Goal: Task Accomplishment & Management: Manage account settings

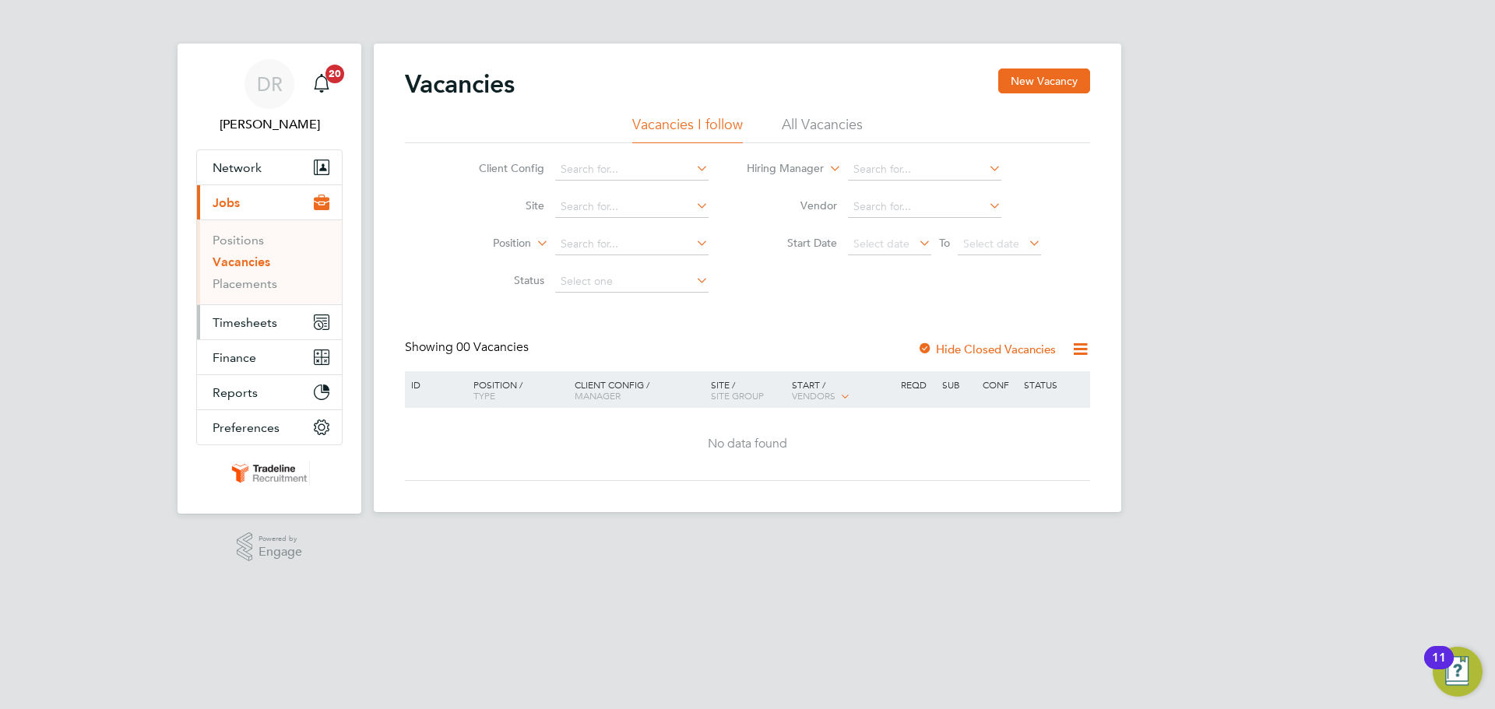
click at [236, 321] on span "Timesheets" at bounding box center [245, 322] width 65 height 15
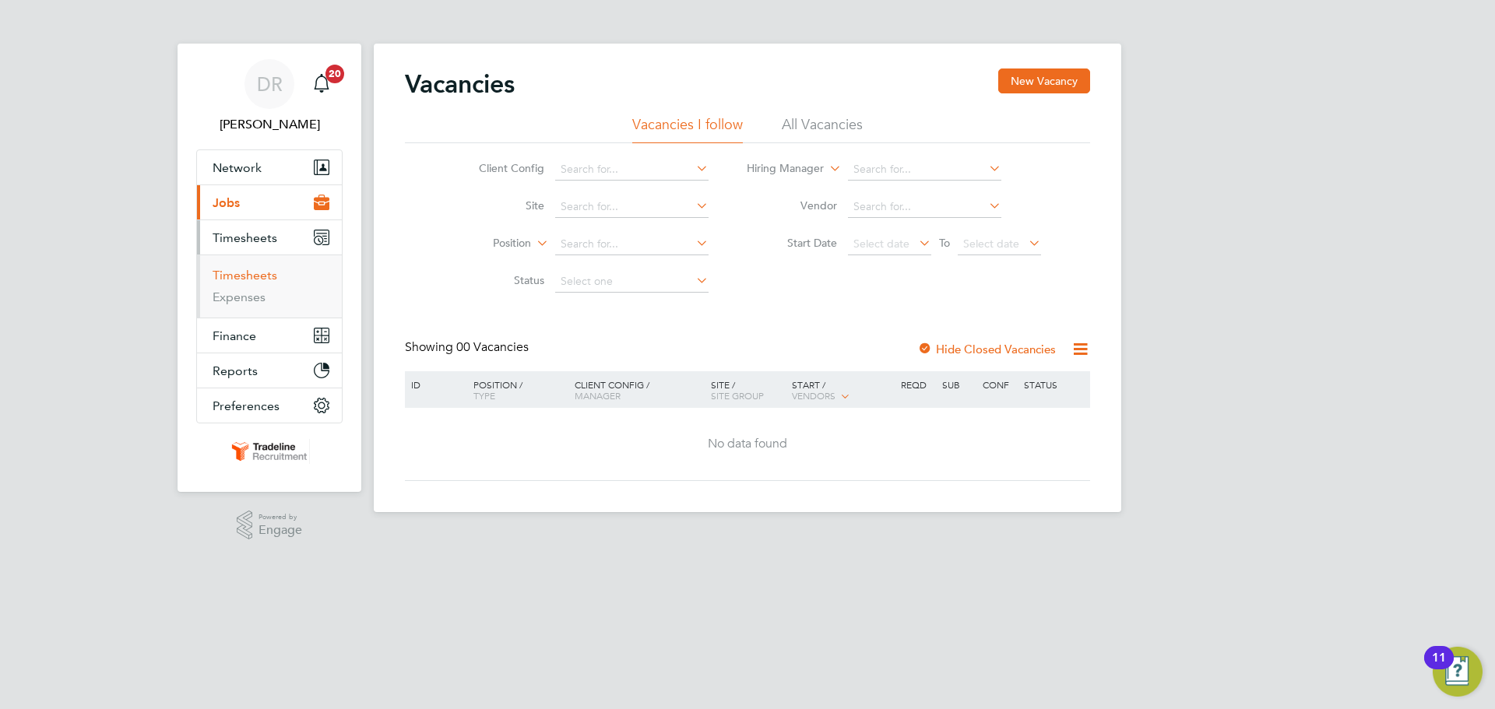
click at [249, 269] on link "Timesheets" at bounding box center [245, 275] width 65 height 15
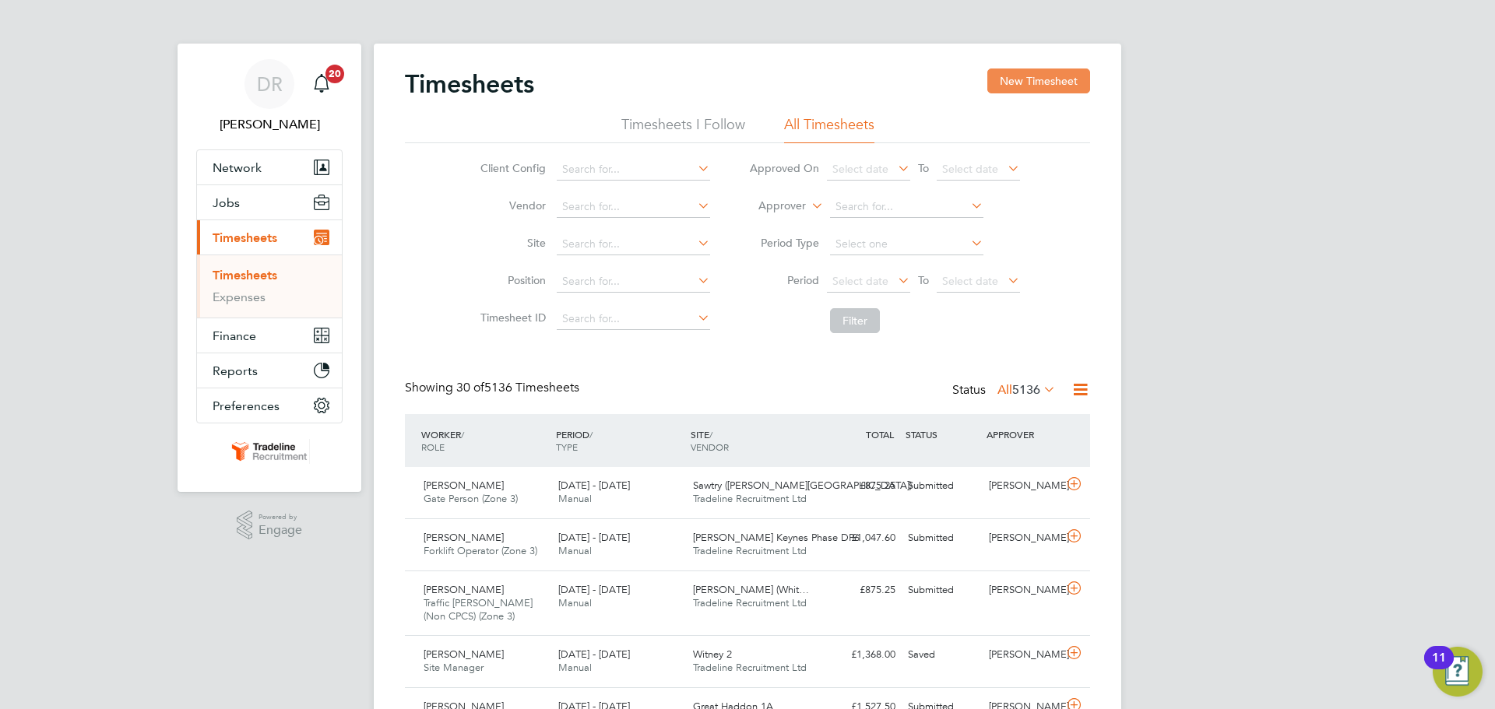
click at [1005, 87] on button "New Timesheet" at bounding box center [1038, 81] width 103 height 25
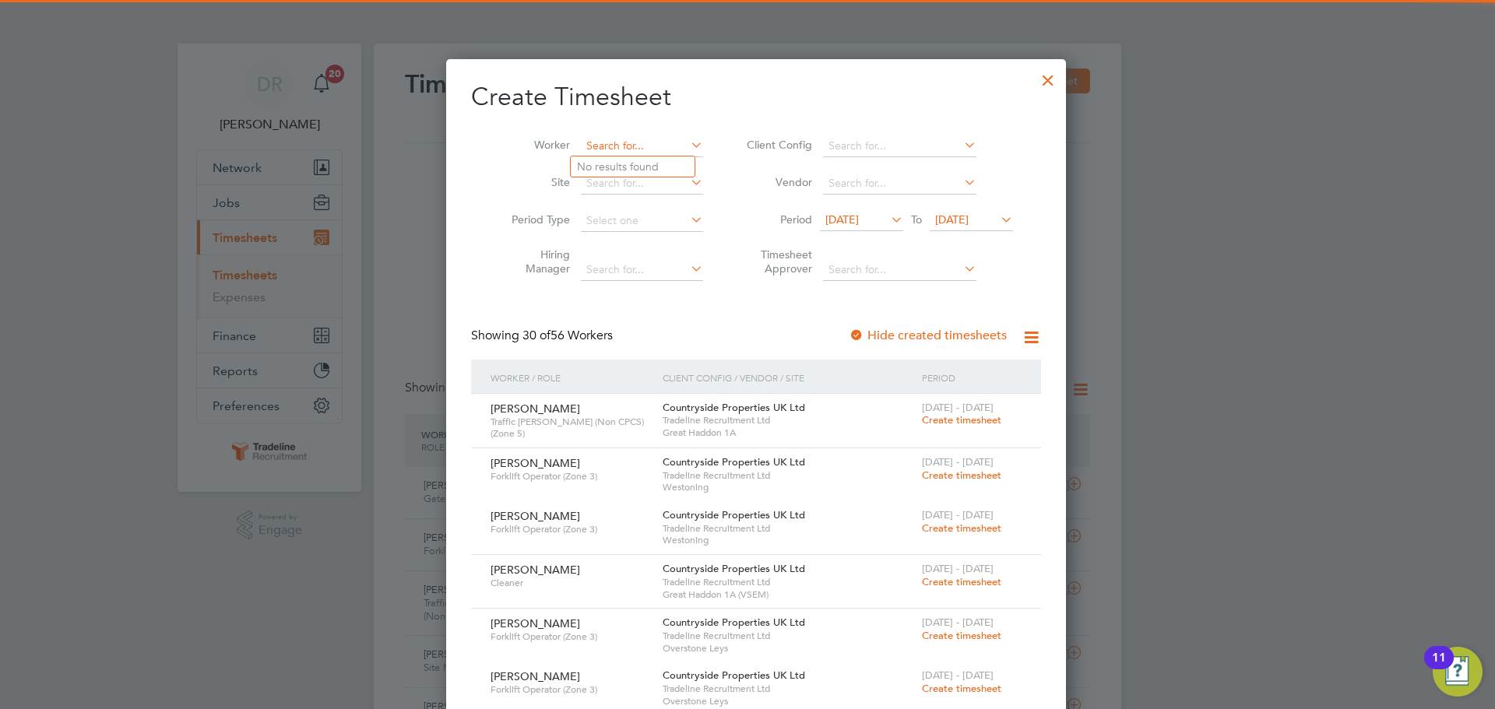
click at [602, 150] on input at bounding box center [642, 146] width 122 height 22
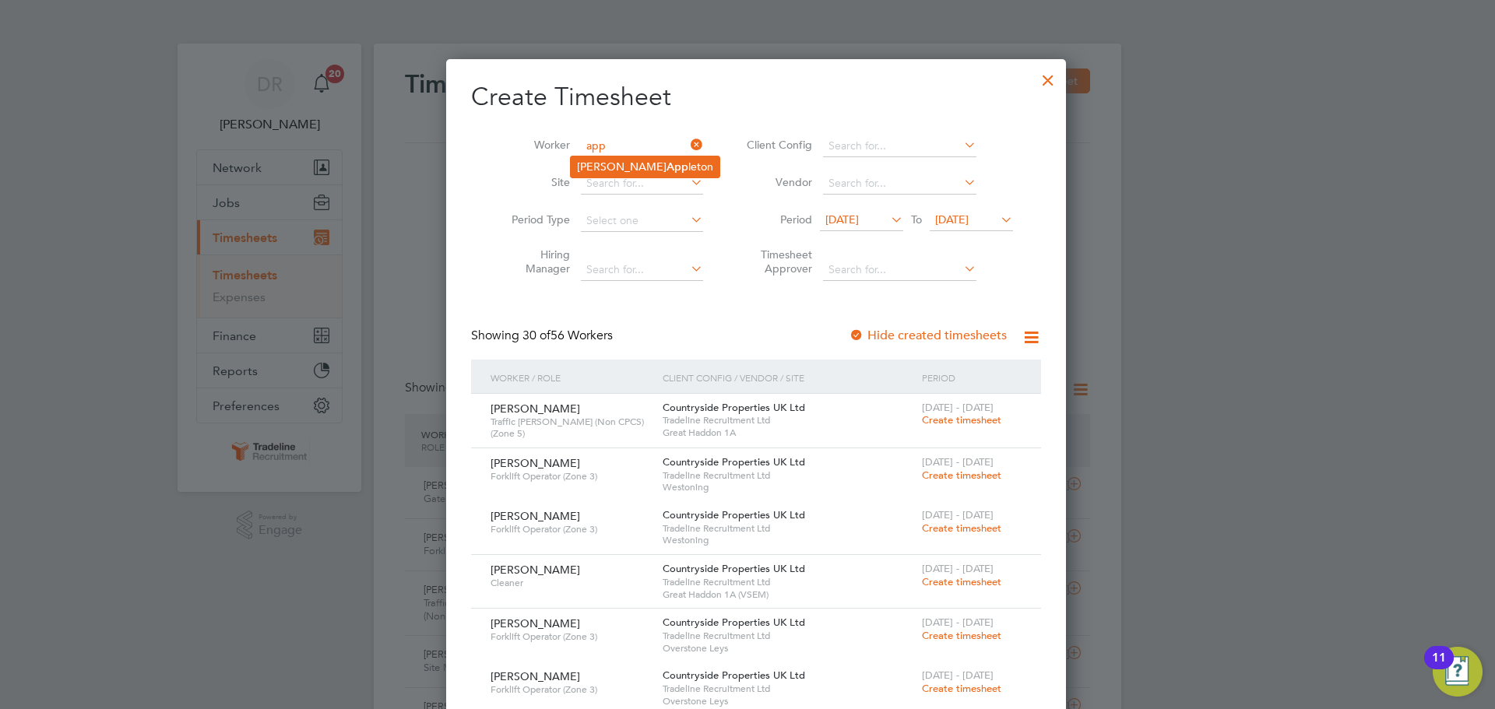
click at [606, 157] on li "Daniel App leton" at bounding box center [645, 167] width 149 height 21
type input "Daniel Appleton"
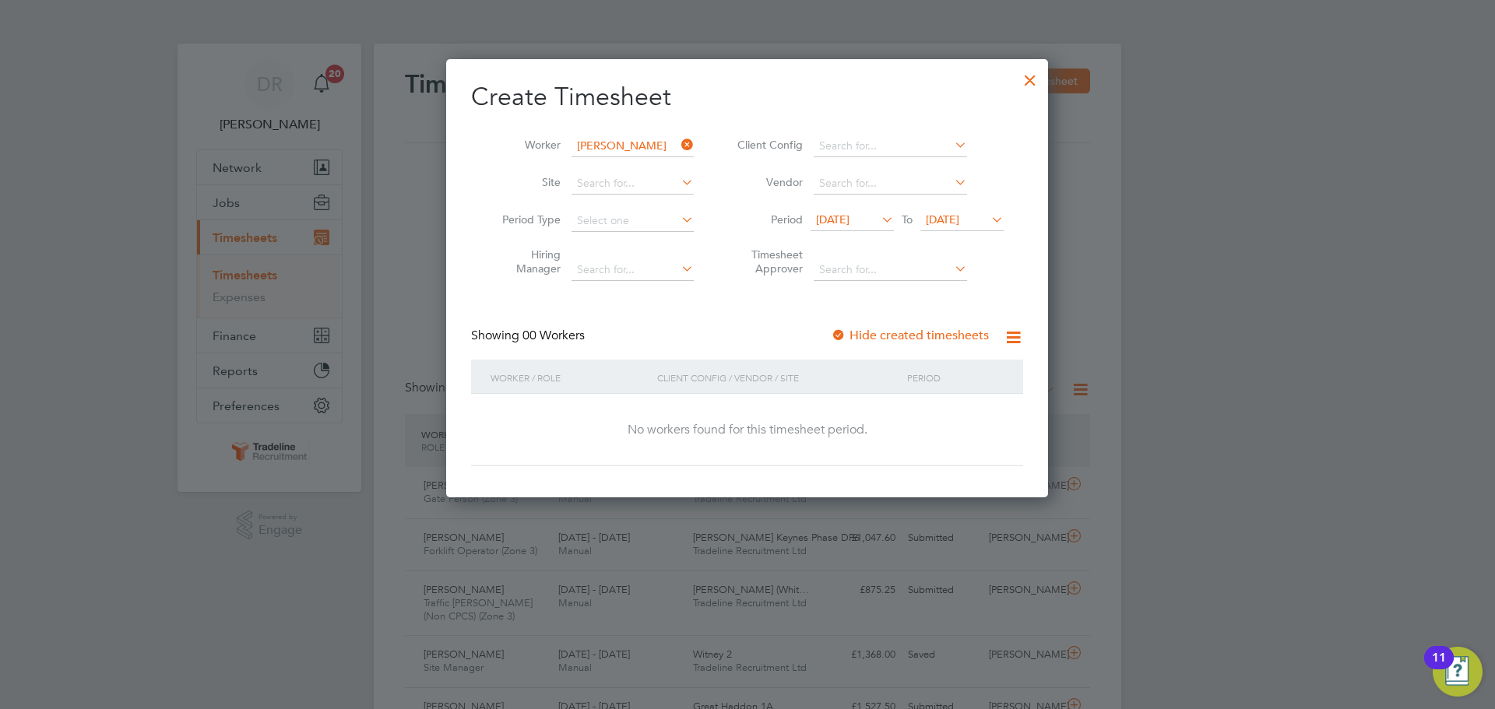
click at [960, 230] on span "19 Aug 2025" at bounding box center [961, 220] width 83 height 21
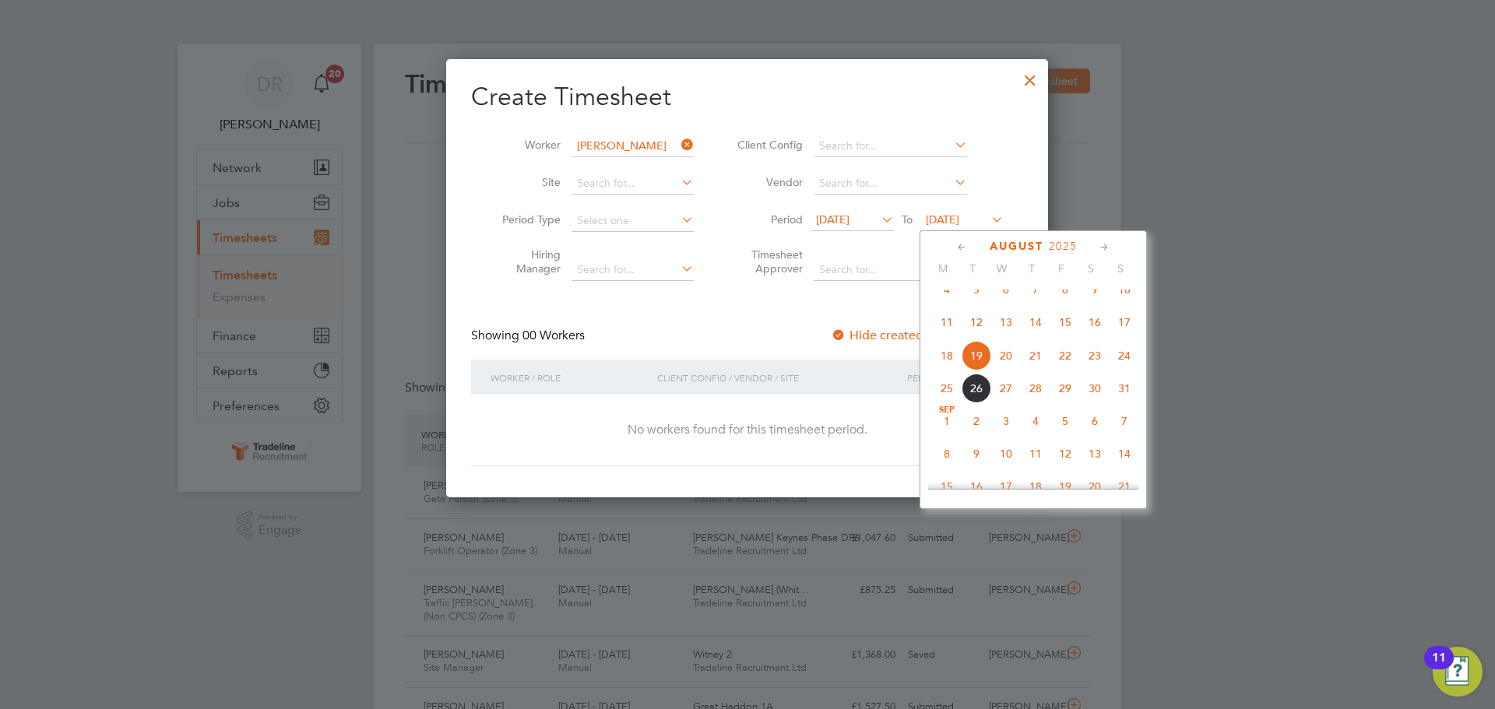
click at [959, 218] on span "19 Aug 2025" at bounding box center [942, 220] width 33 height 14
click at [1124, 403] on span "31" at bounding box center [1125, 389] width 30 height 30
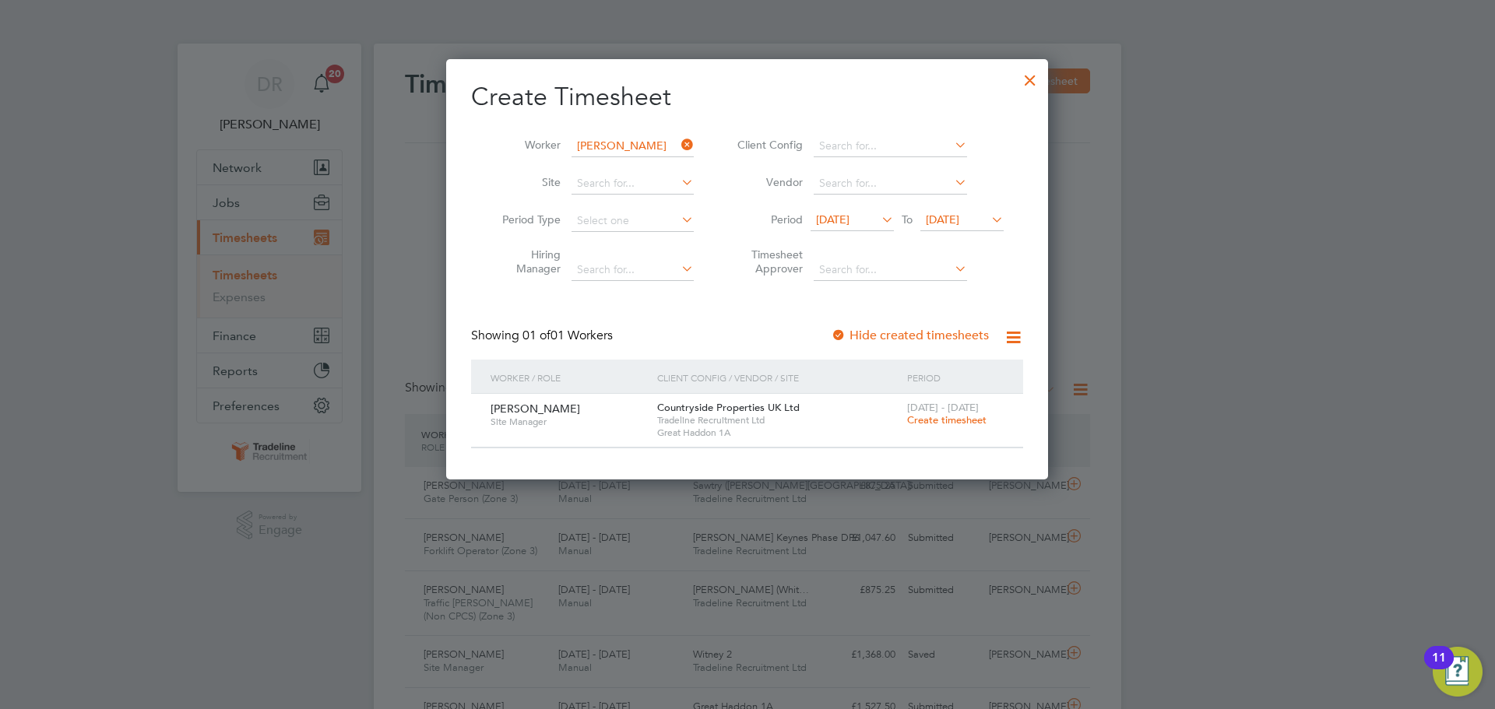
click at [1034, 74] on div at bounding box center [1030, 76] width 28 height 28
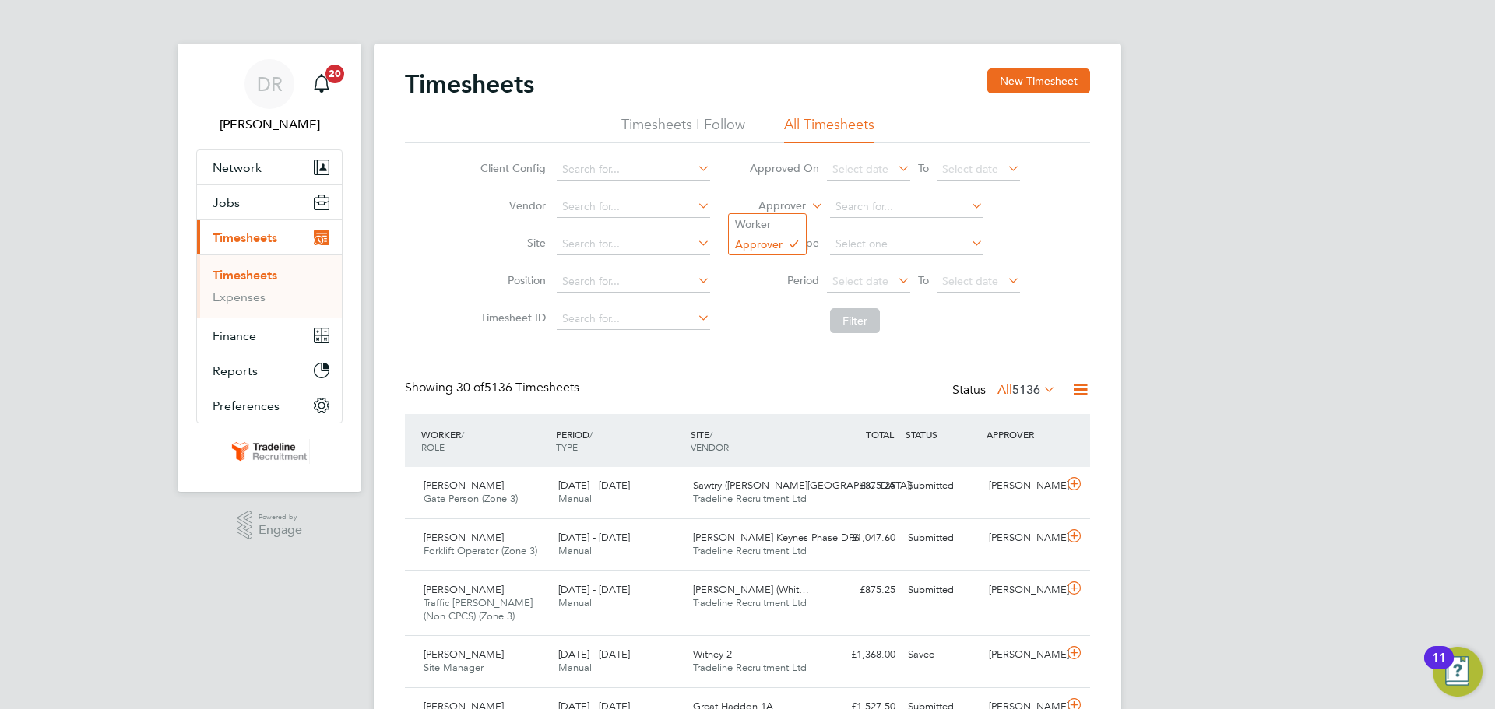
click at [765, 210] on label "Approver" at bounding box center [771, 207] width 70 height 16
click at [773, 216] on li "Worker" at bounding box center [767, 224] width 77 height 20
click at [878, 199] on input at bounding box center [906, 207] width 153 height 22
click at [896, 234] on li "Daniel App leton" at bounding box center [906, 228] width 155 height 21
type input "Daniel Appleton"
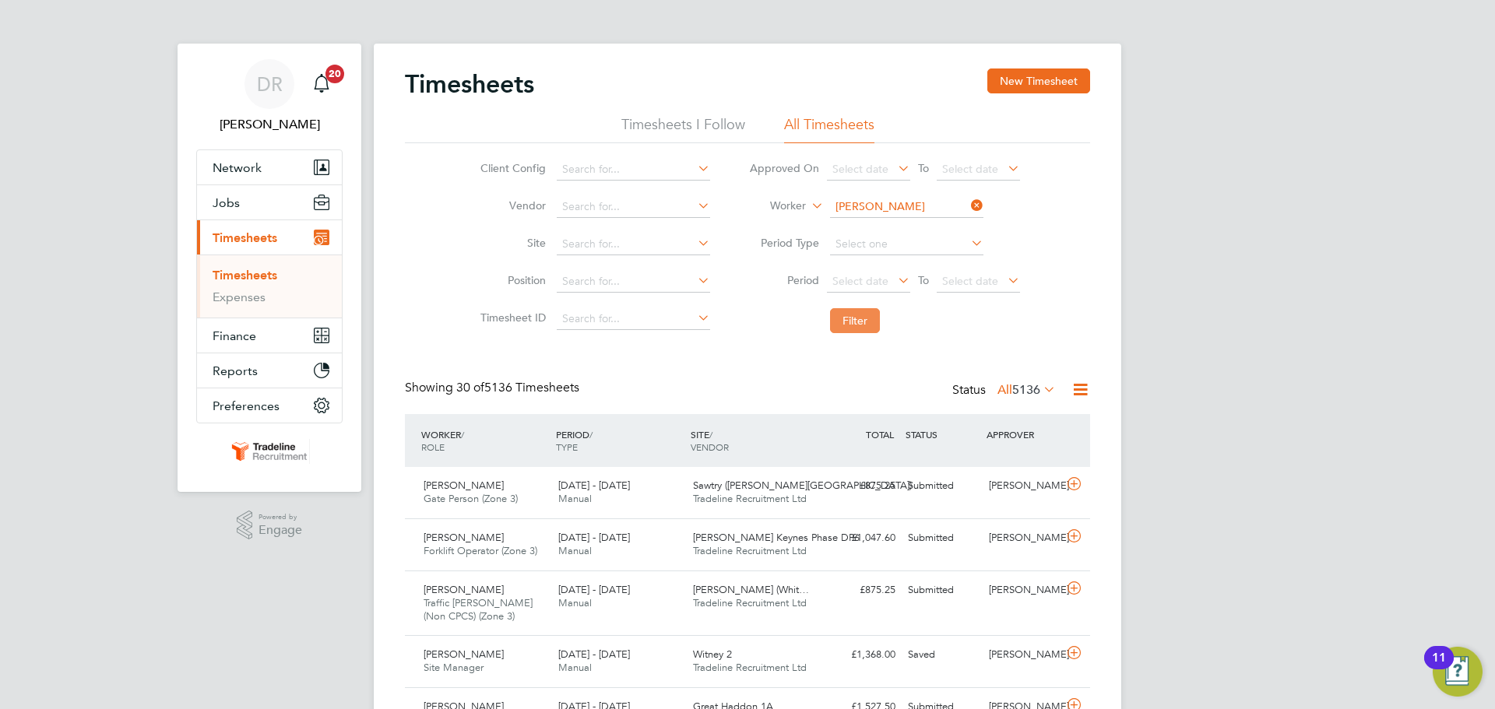
click at [869, 329] on button "Filter" at bounding box center [855, 320] width 50 height 25
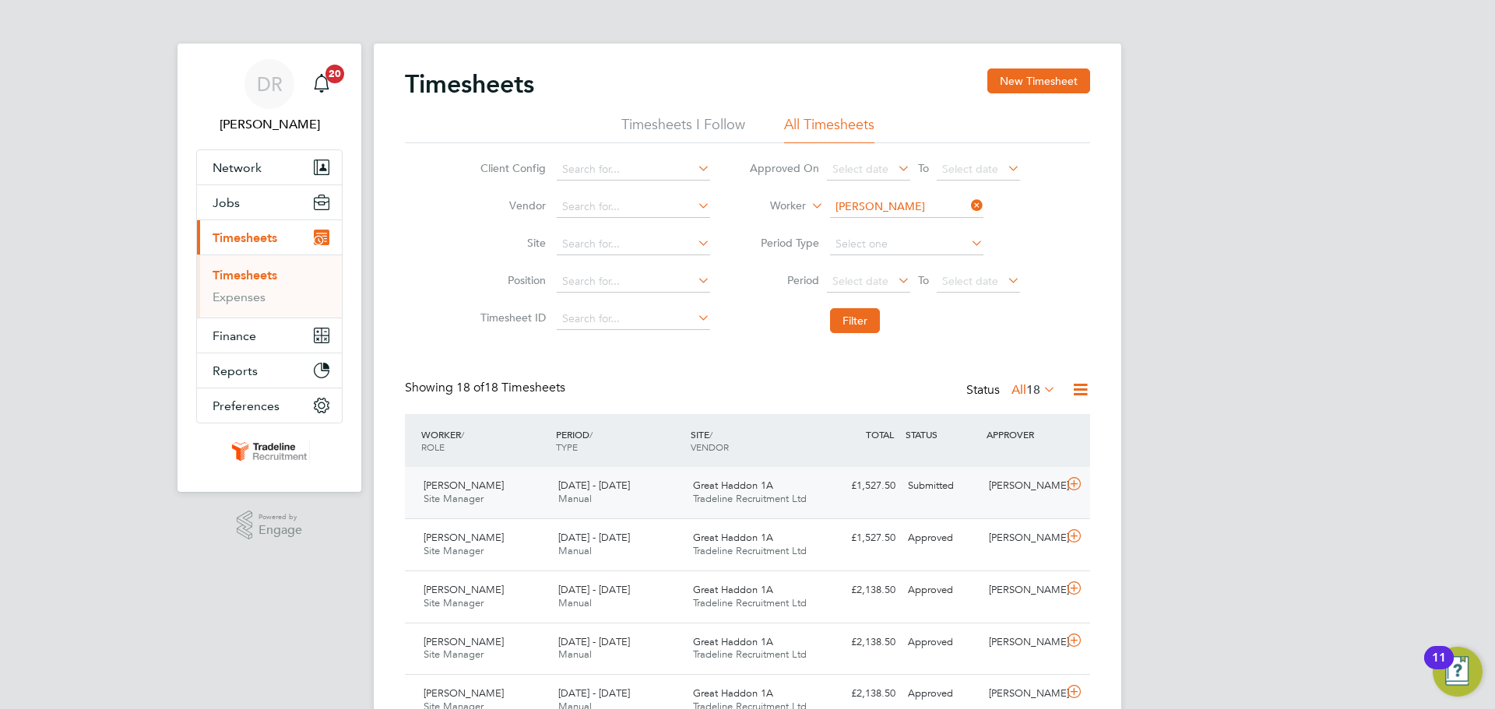
click at [1068, 509] on div "Daniel Appleton Site Manager 18 - 24 Aug 2025 18 - 24 Aug 2025 Manual Great Had…" at bounding box center [747, 492] width 685 height 51
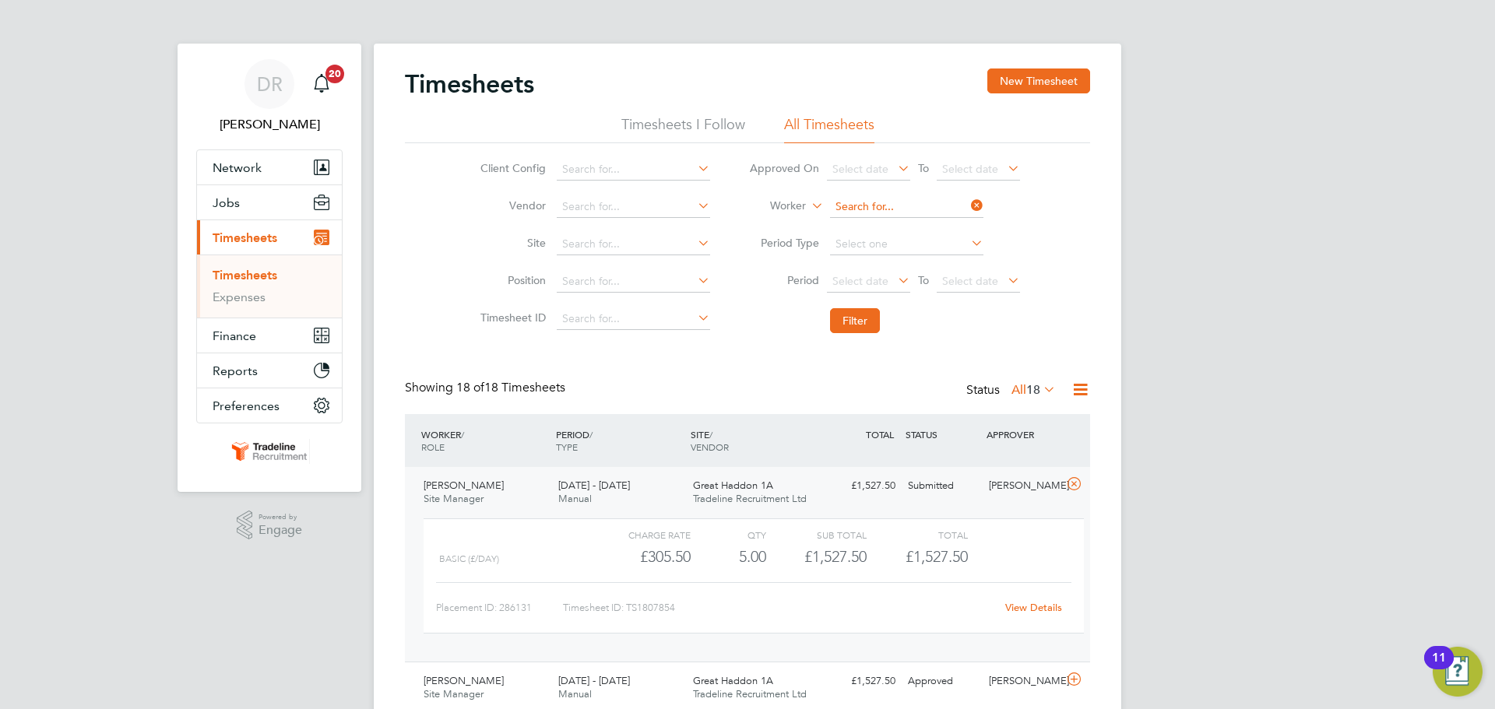
click at [882, 198] on input at bounding box center [906, 207] width 153 height 22
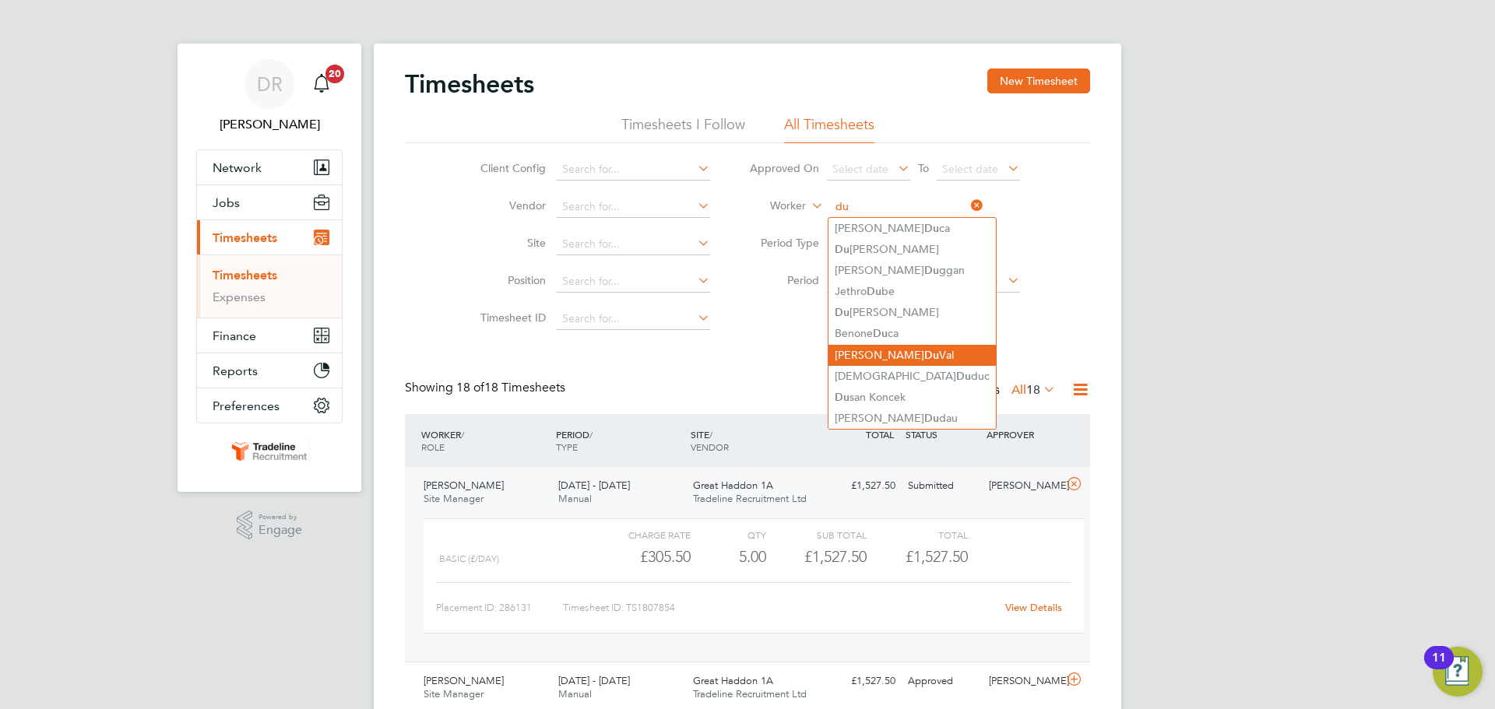
click at [861, 354] on li "Lionel Du Val" at bounding box center [912, 355] width 167 height 21
type input "Lionel Du Val"
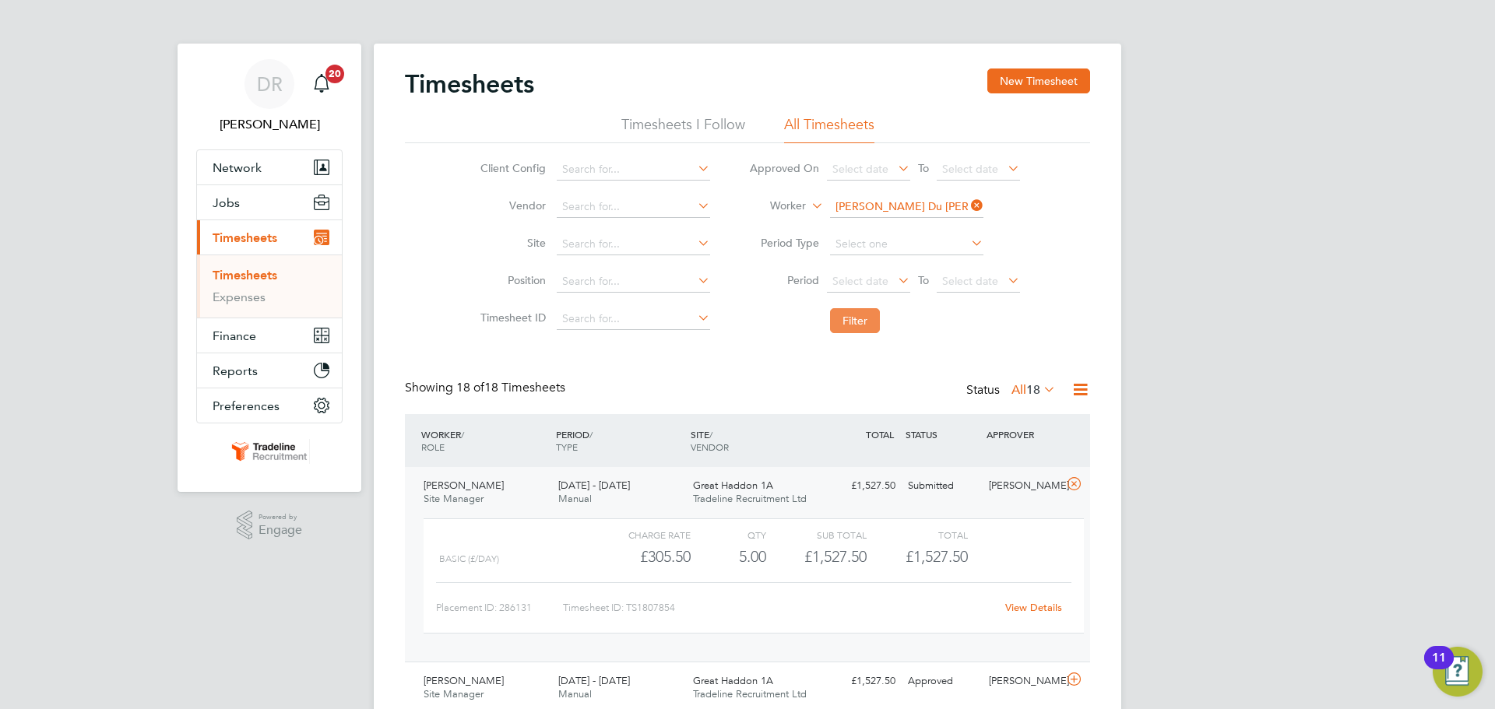
click at [860, 315] on button "Filter" at bounding box center [855, 320] width 50 height 25
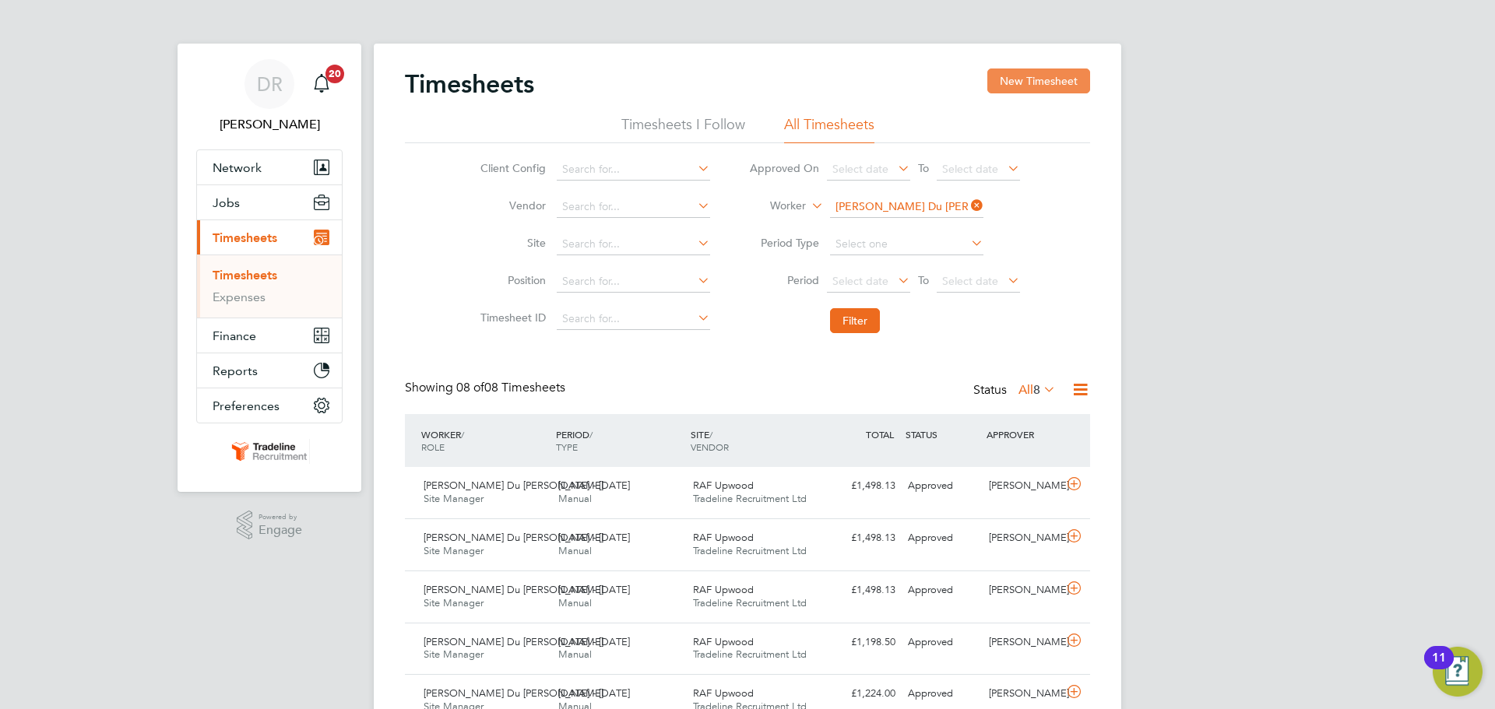
click at [1037, 74] on button "New Timesheet" at bounding box center [1038, 81] width 103 height 25
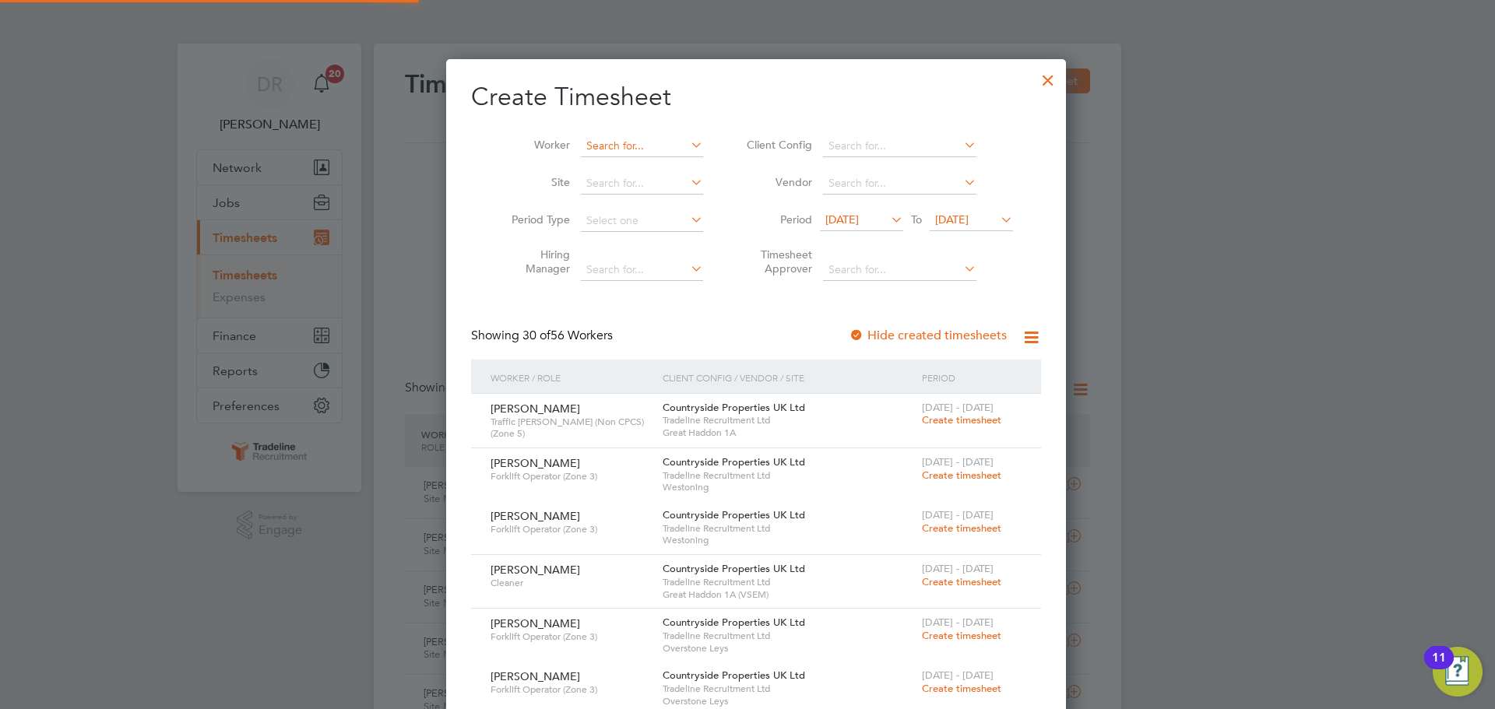
click at [595, 145] on input at bounding box center [642, 146] width 122 height 22
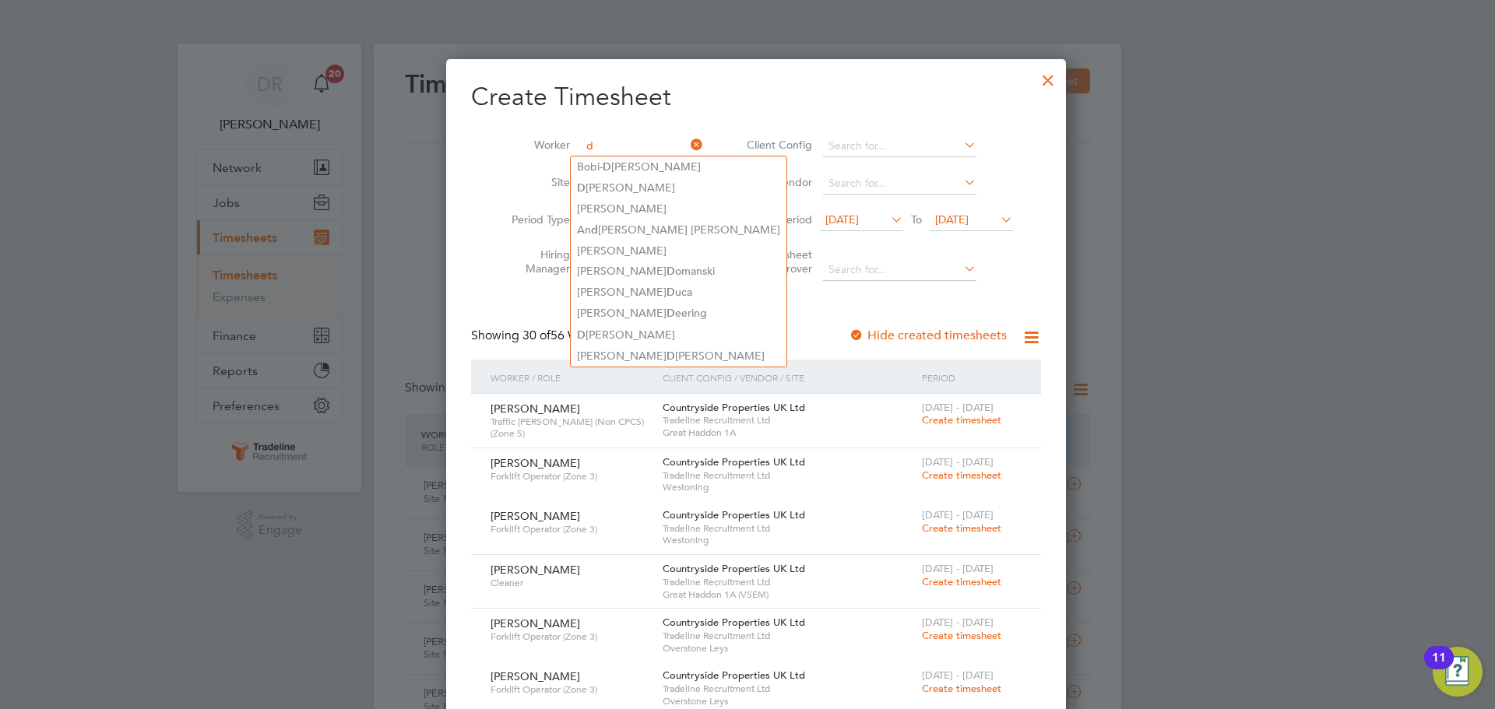
click at [604, 139] on input "d" at bounding box center [642, 146] width 122 height 22
drag, startPoint x: 607, startPoint y: 143, endPoint x: 509, endPoint y: 143, distance: 98.1
click at [509, 143] on li "Worker d" at bounding box center [601, 146] width 242 height 37
type input "k"
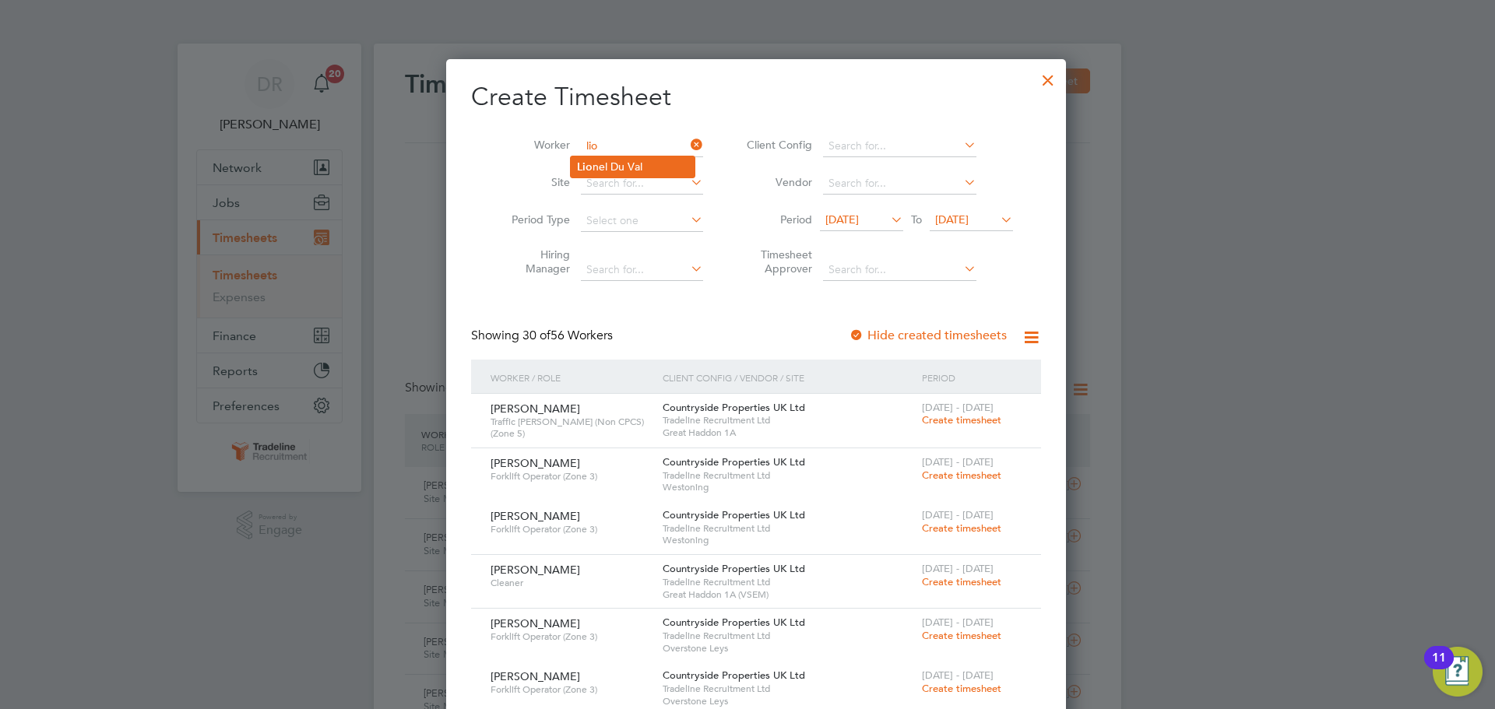
click at [628, 168] on li "Lio nel Du Val" at bounding box center [633, 167] width 124 height 21
type input "Lionel Du Val"
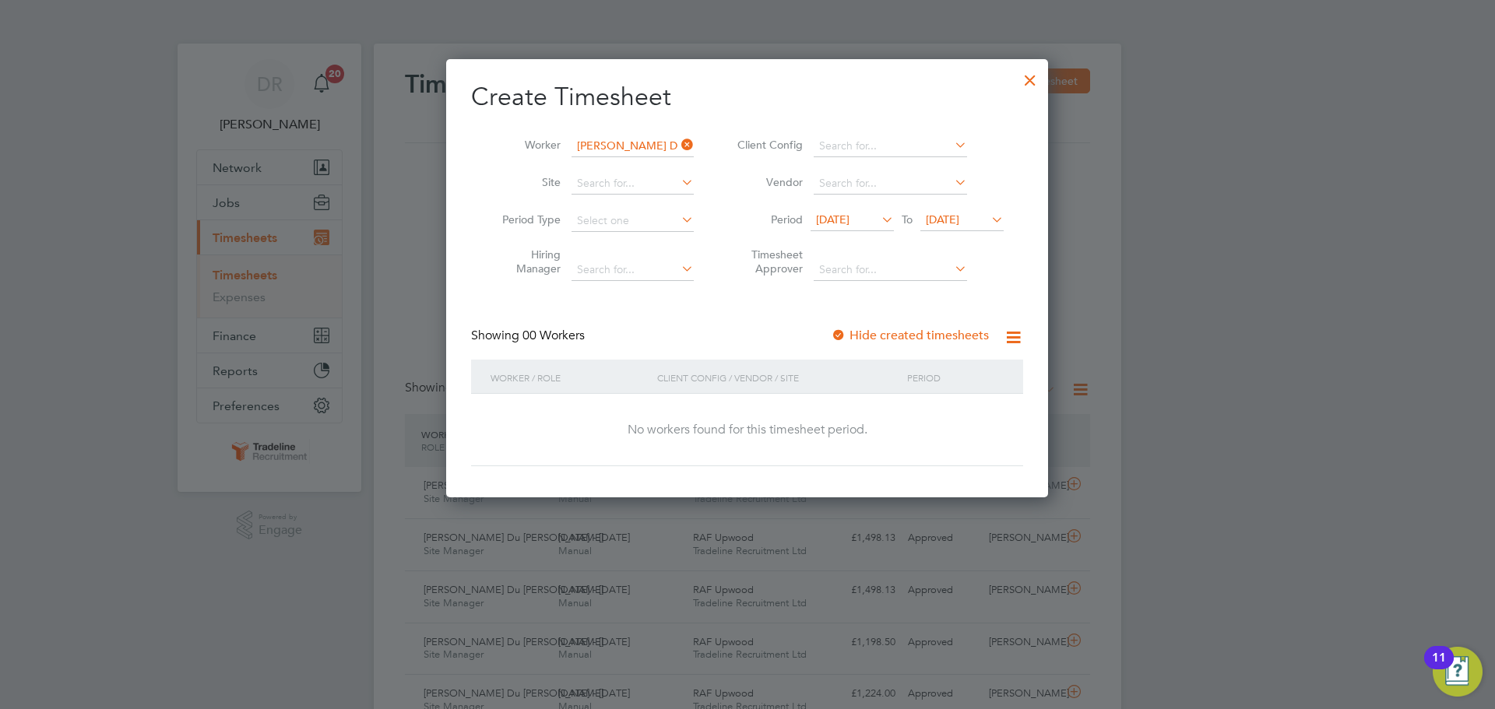
click at [954, 213] on span "19 Aug 2025" at bounding box center [942, 220] width 33 height 14
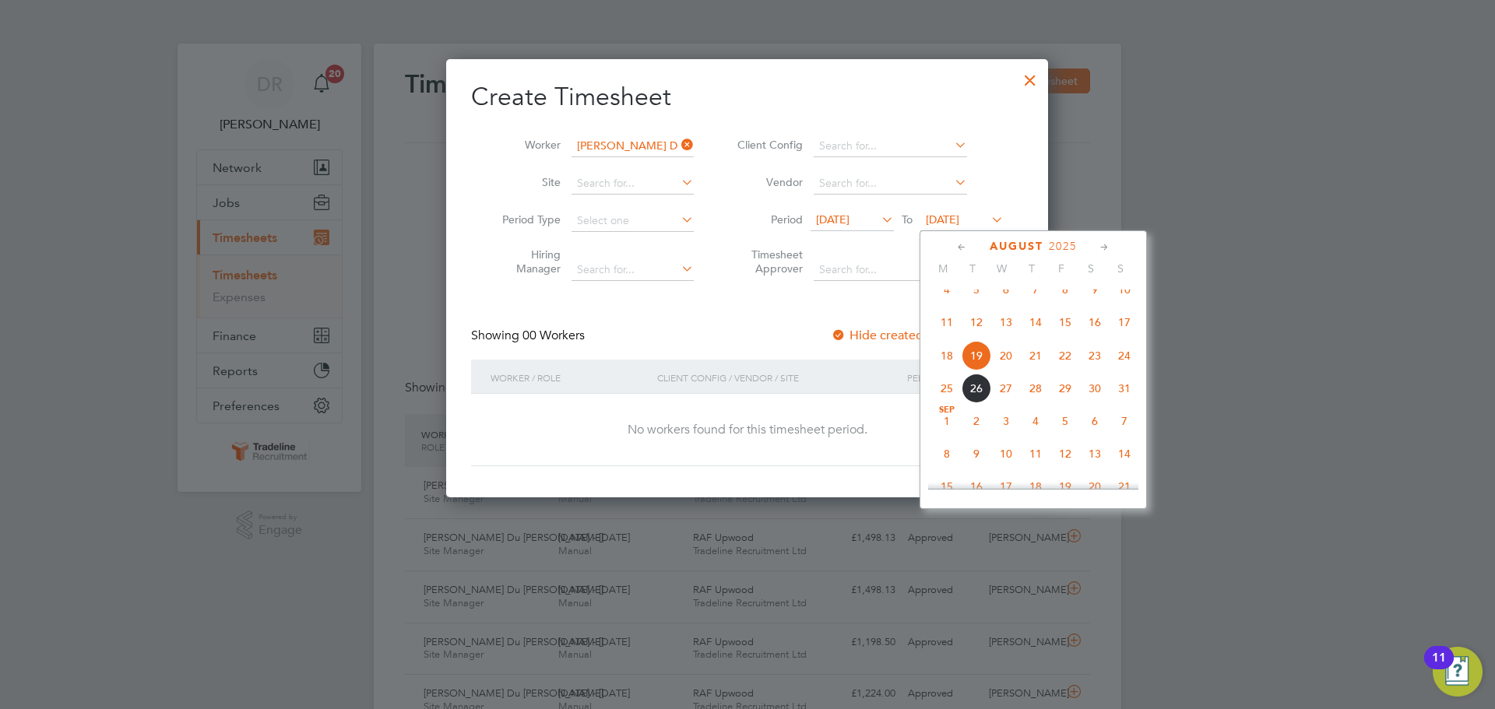
click at [1129, 403] on span "31" at bounding box center [1125, 389] width 30 height 30
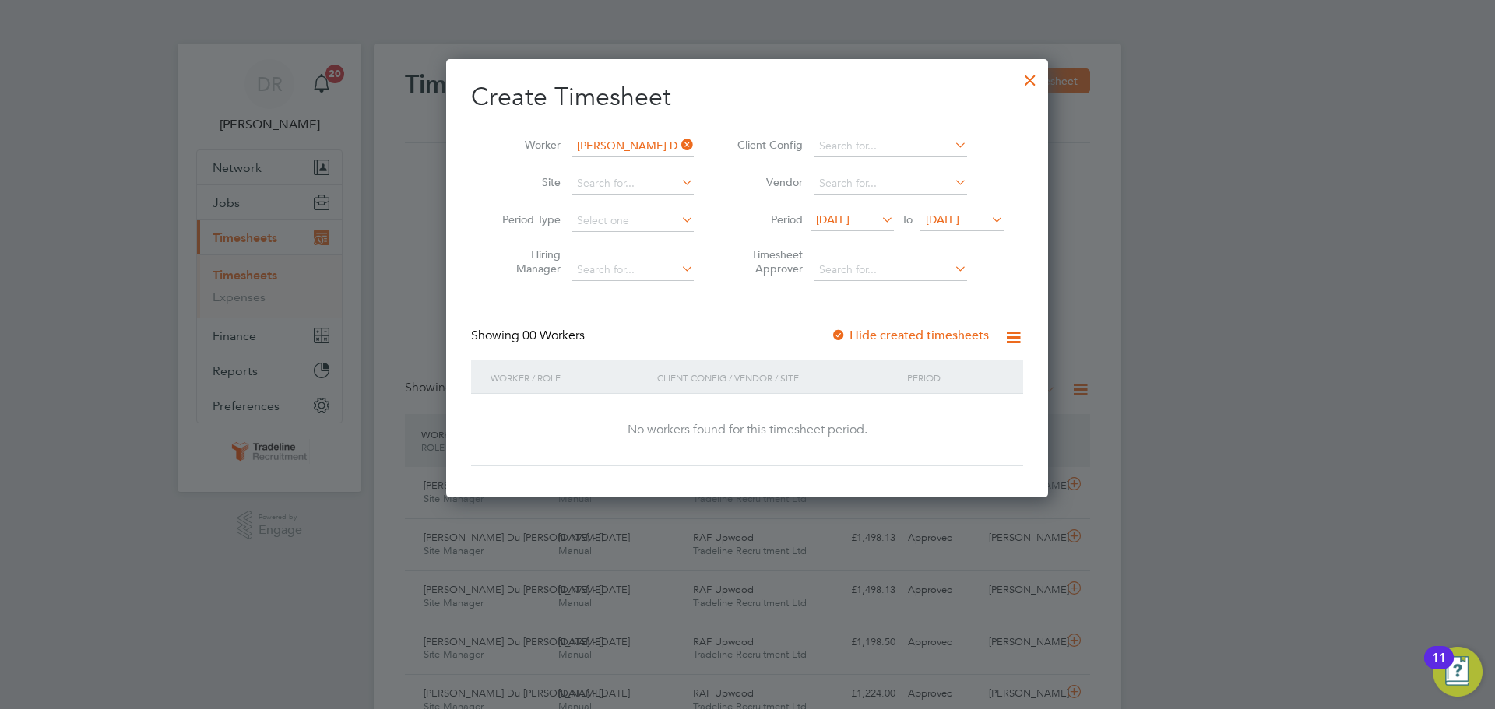
click at [1034, 82] on div at bounding box center [1030, 76] width 28 height 28
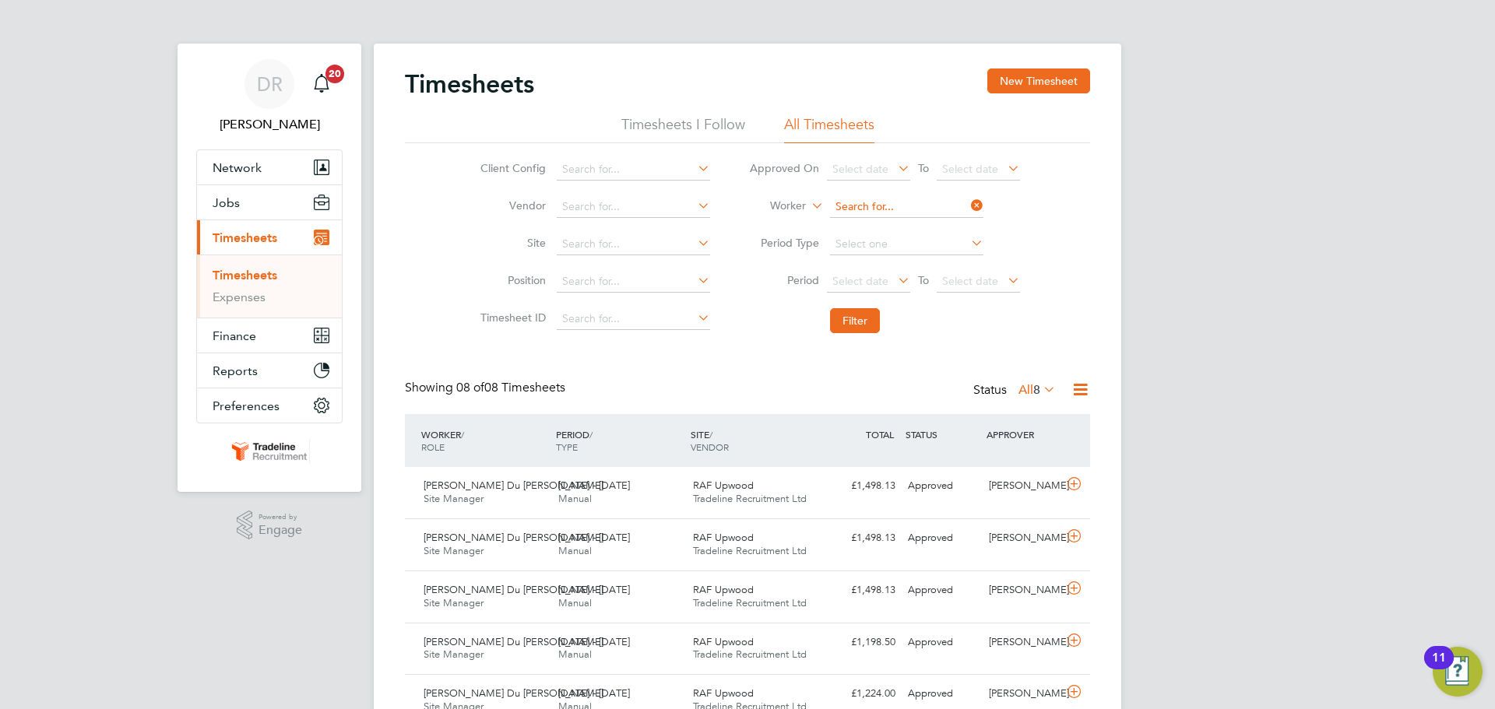
click at [981, 216] on div "Timesheets New Timesheet Timesheets I Follow All Timesheets Client Config Vendo…" at bounding box center [748, 479] width 748 height 871
click at [858, 309] on button "Filter" at bounding box center [855, 320] width 50 height 25
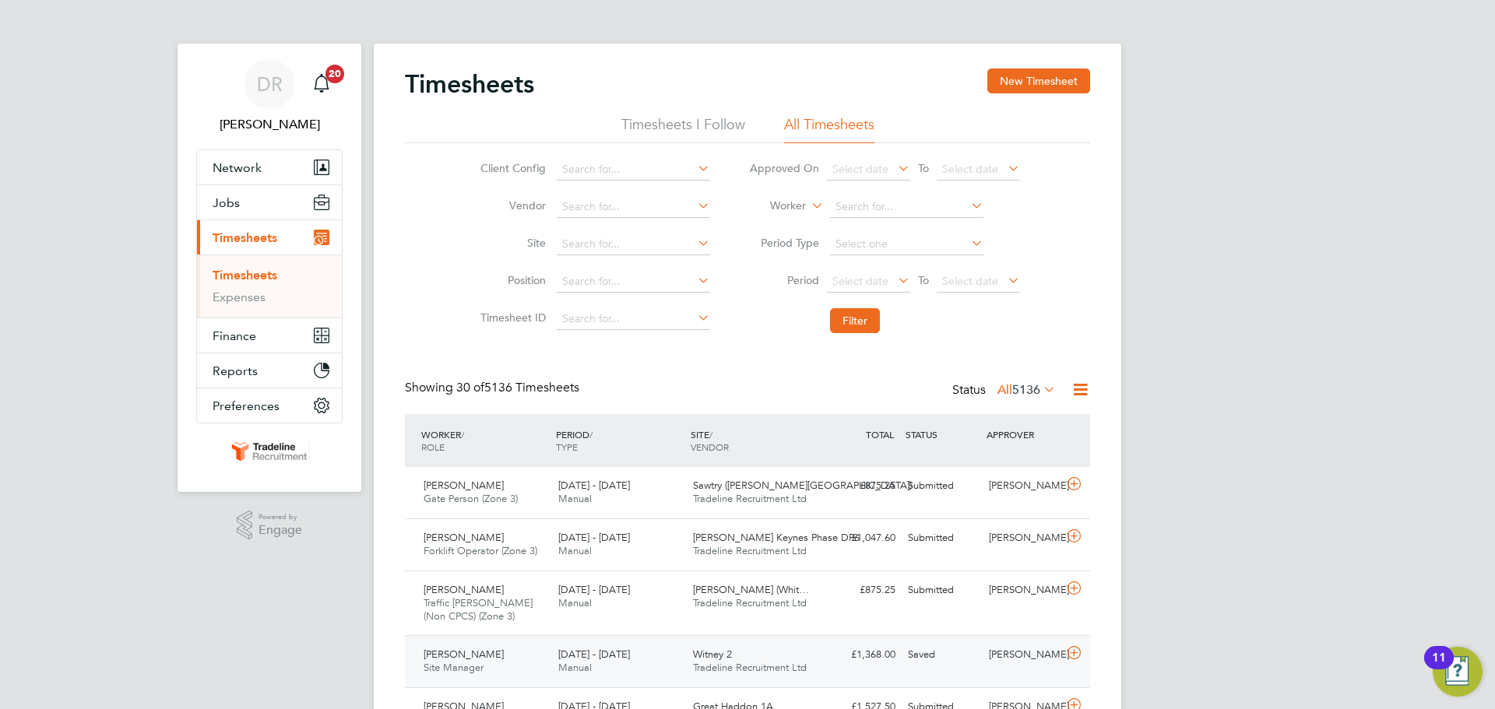
click at [1062, 656] on div "[PERSON_NAME]" at bounding box center [1023, 655] width 81 height 26
click at [1006, 79] on button "New Timesheet" at bounding box center [1038, 81] width 103 height 25
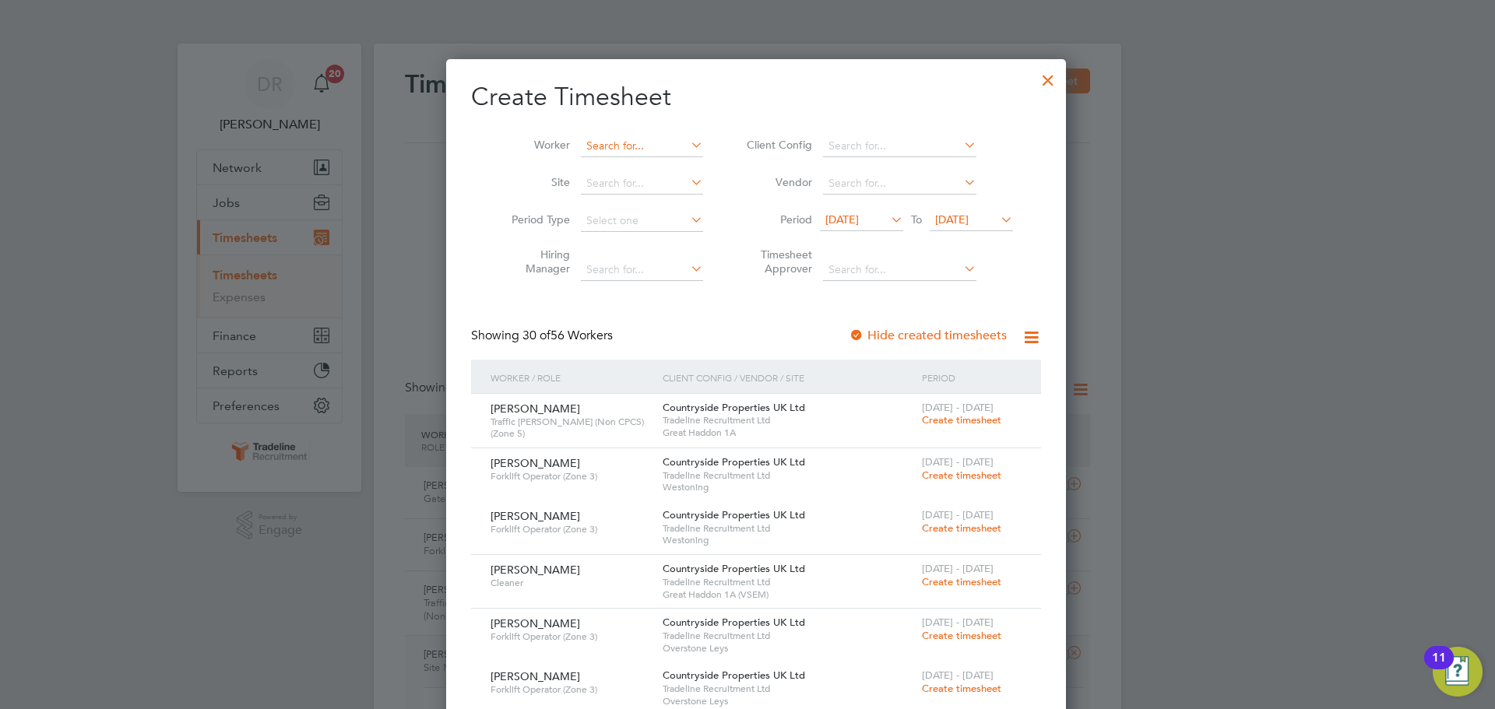
click at [614, 144] on input at bounding box center [642, 146] width 122 height 22
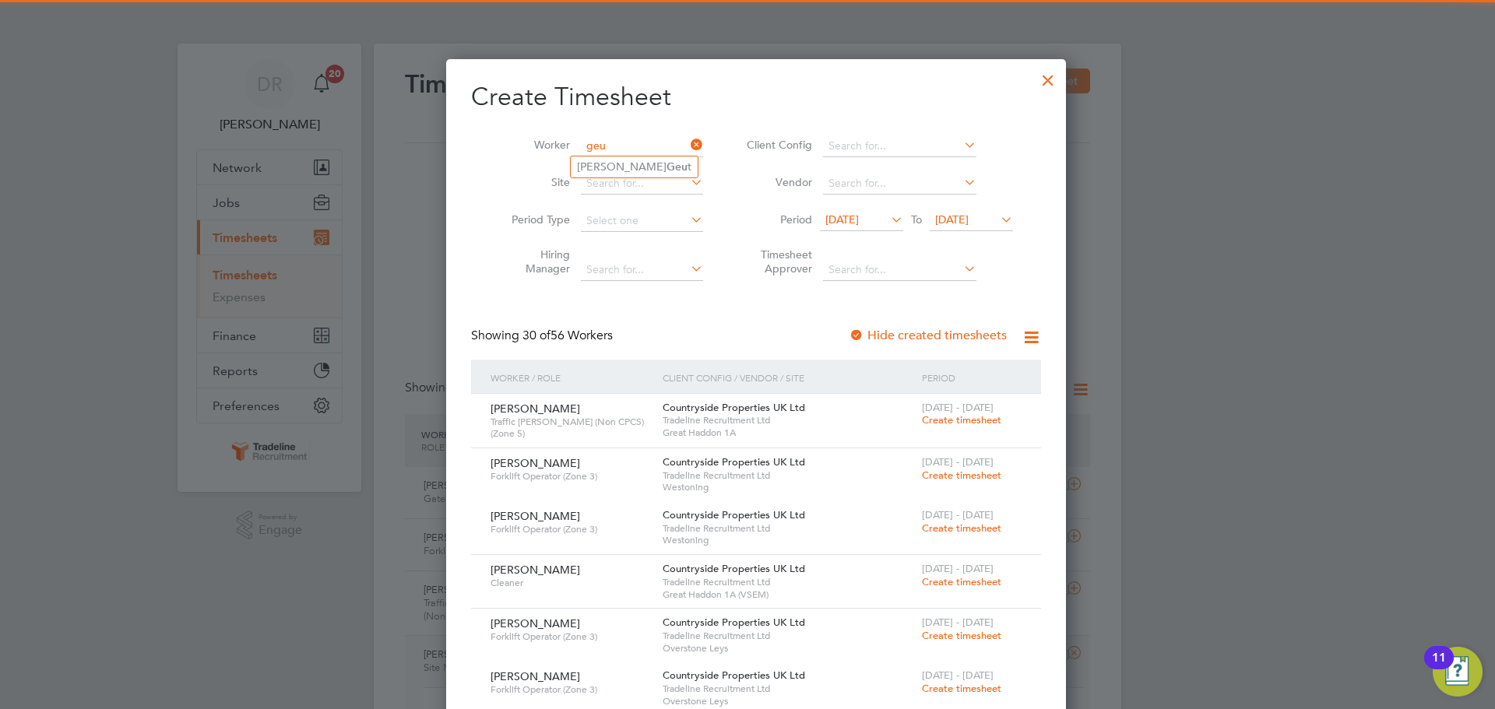
type input "geu"
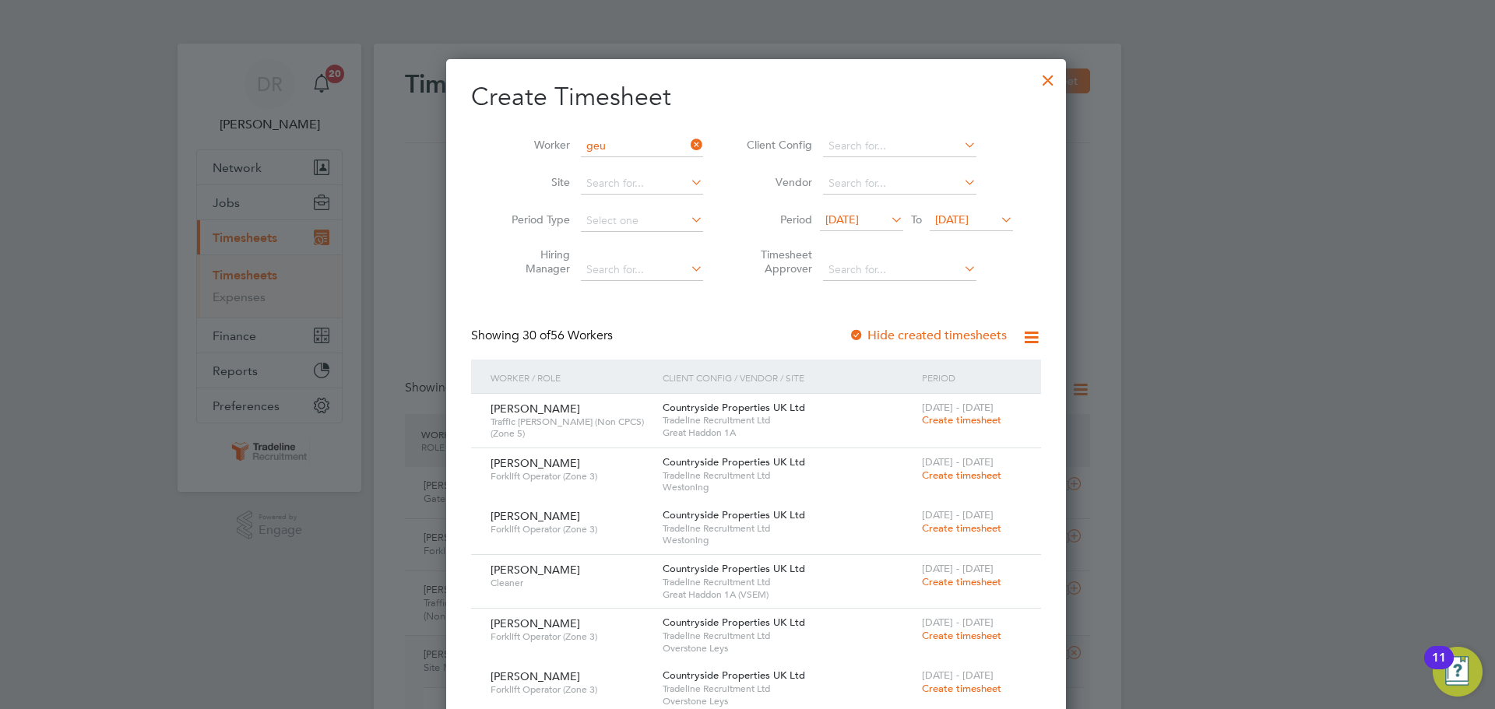
click at [614, 160] on ul "Jeroen Geu t" at bounding box center [634, 167] width 128 height 23
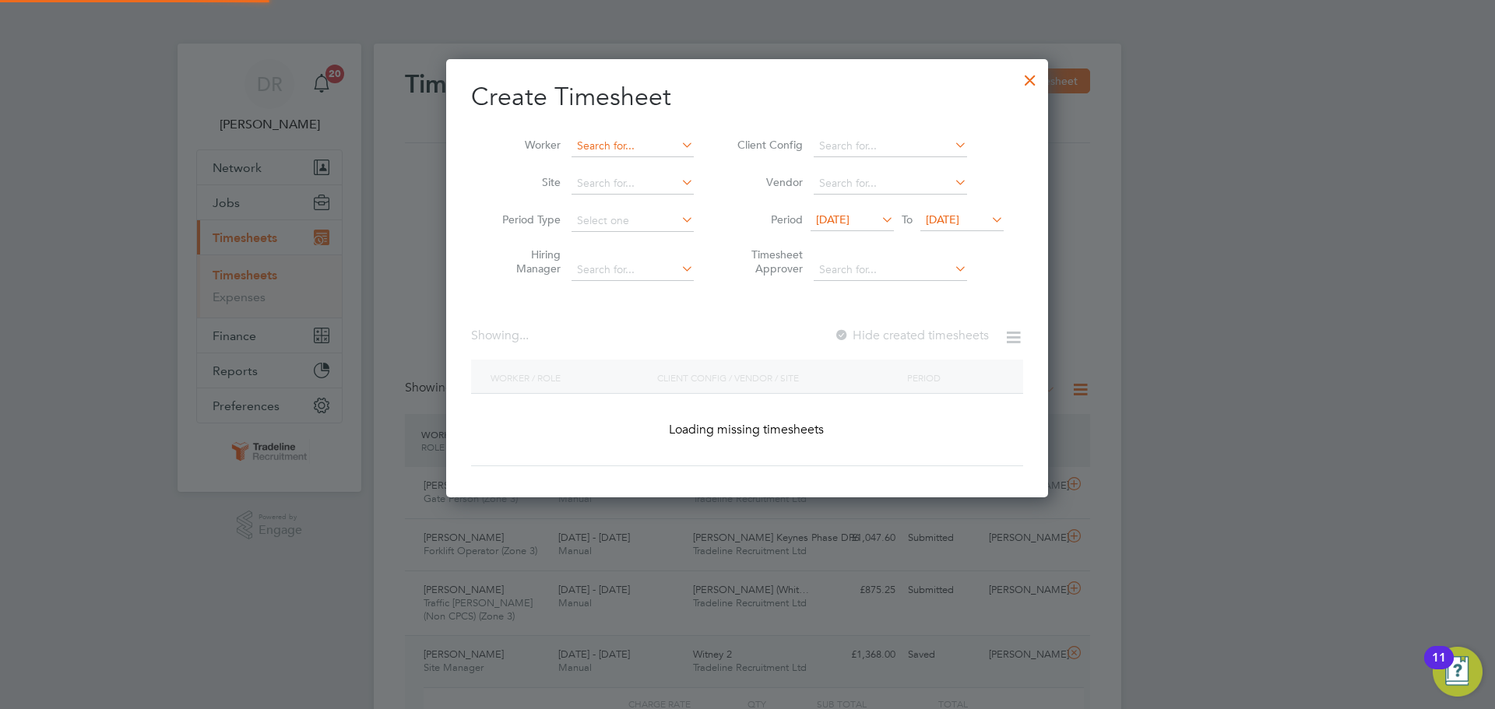
click at [617, 144] on input at bounding box center [633, 146] width 122 height 22
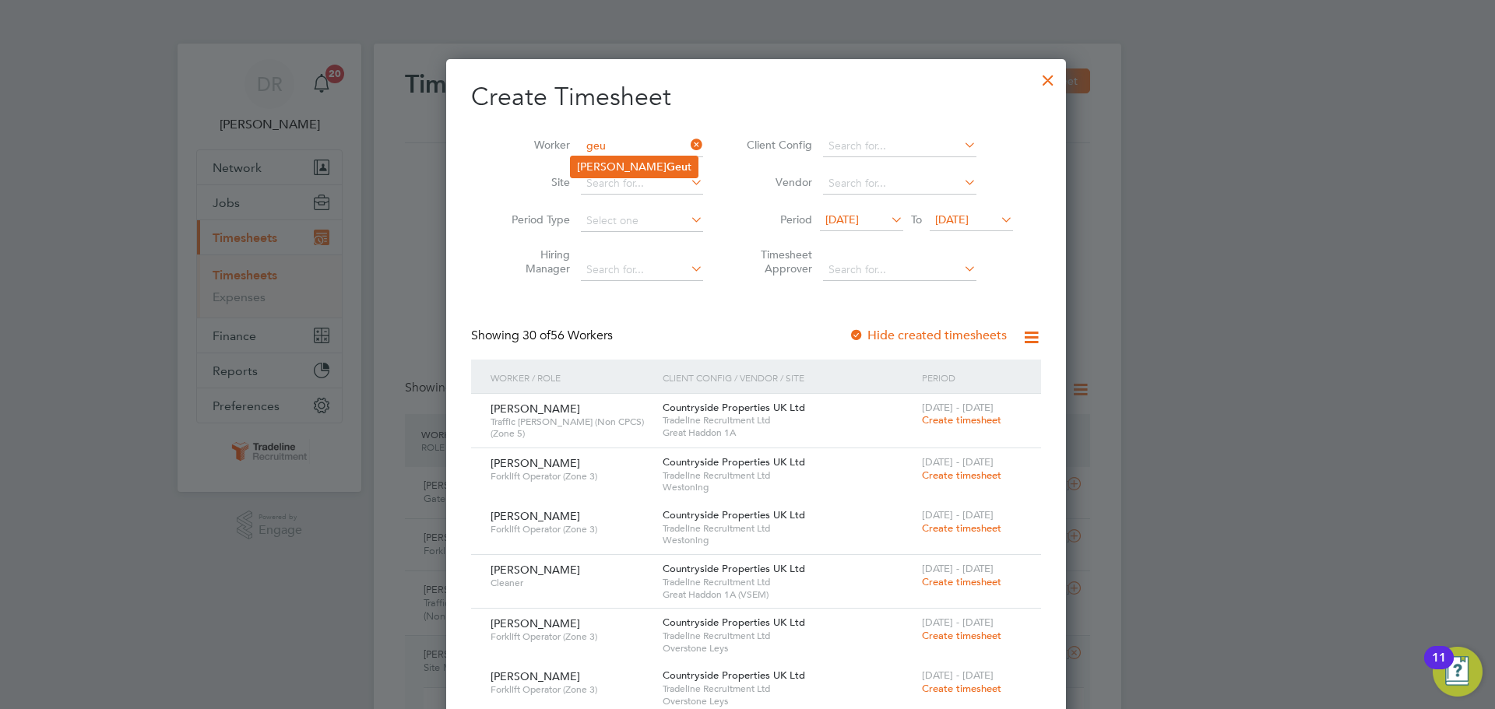
click at [667, 160] on b "Geu" at bounding box center [677, 166] width 21 height 13
type input "[PERSON_NAME]"
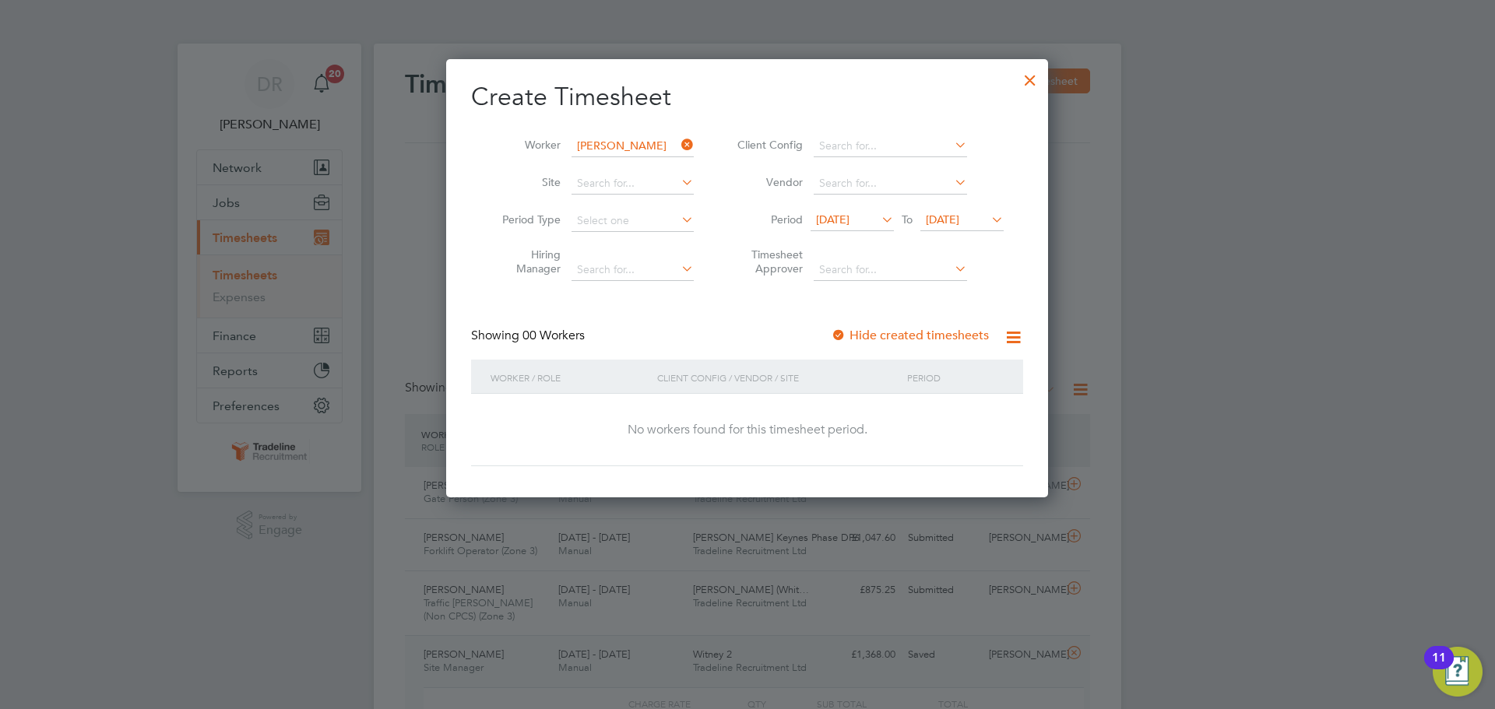
click at [959, 220] on span "19 Aug 2025" at bounding box center [942, 220] width 33 height 14
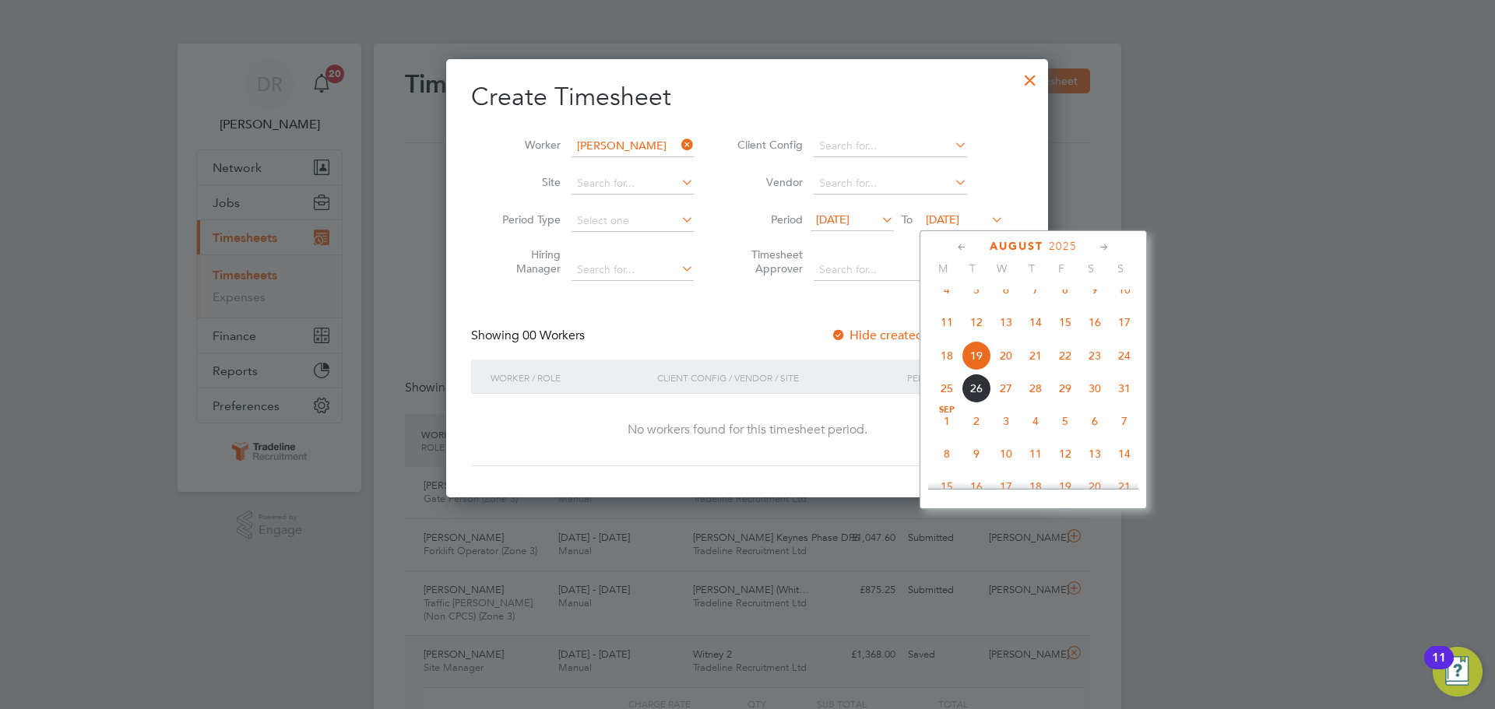
click at [1124, 403] on span "31" at bounding box center [1125, 389] width 30 height 30
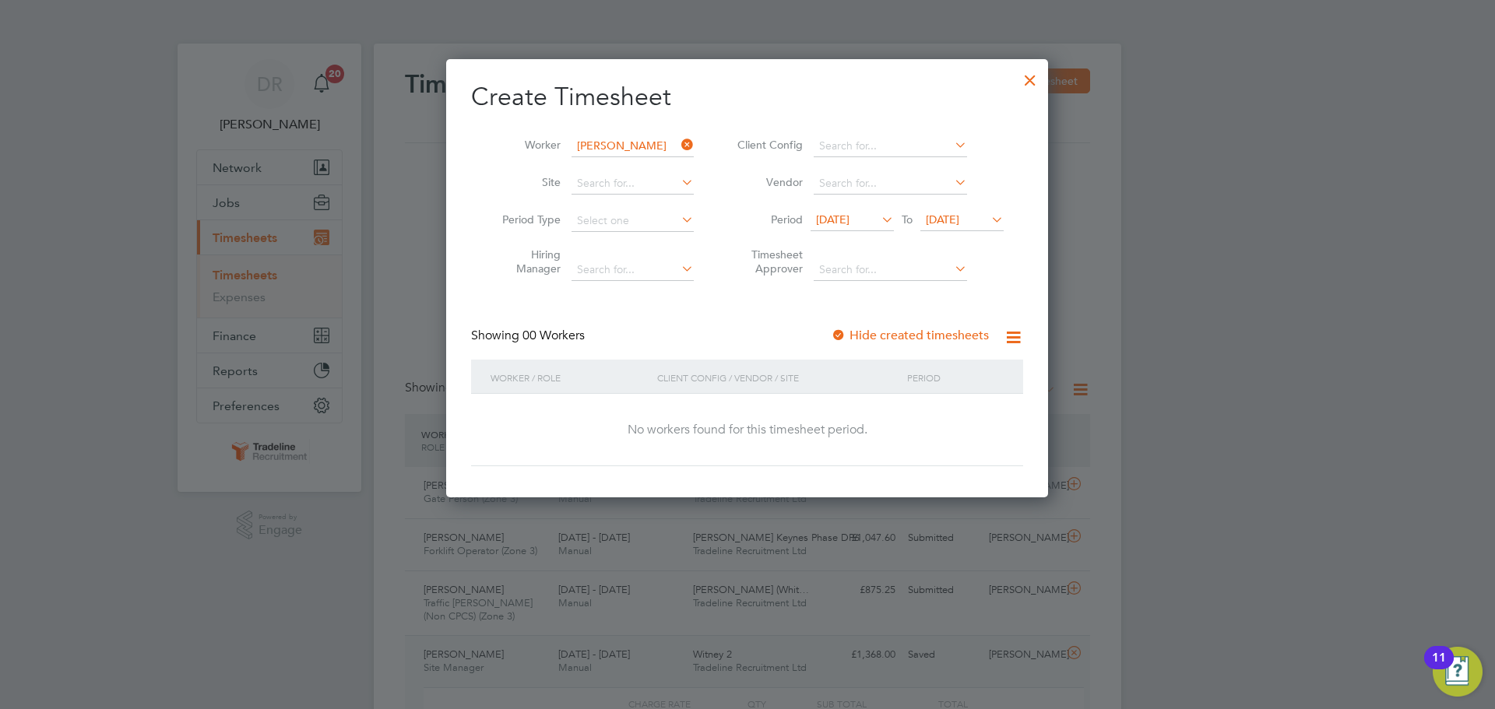
click at [1033, 79] on div at bounding box center [1030, 76] width 28 height 28
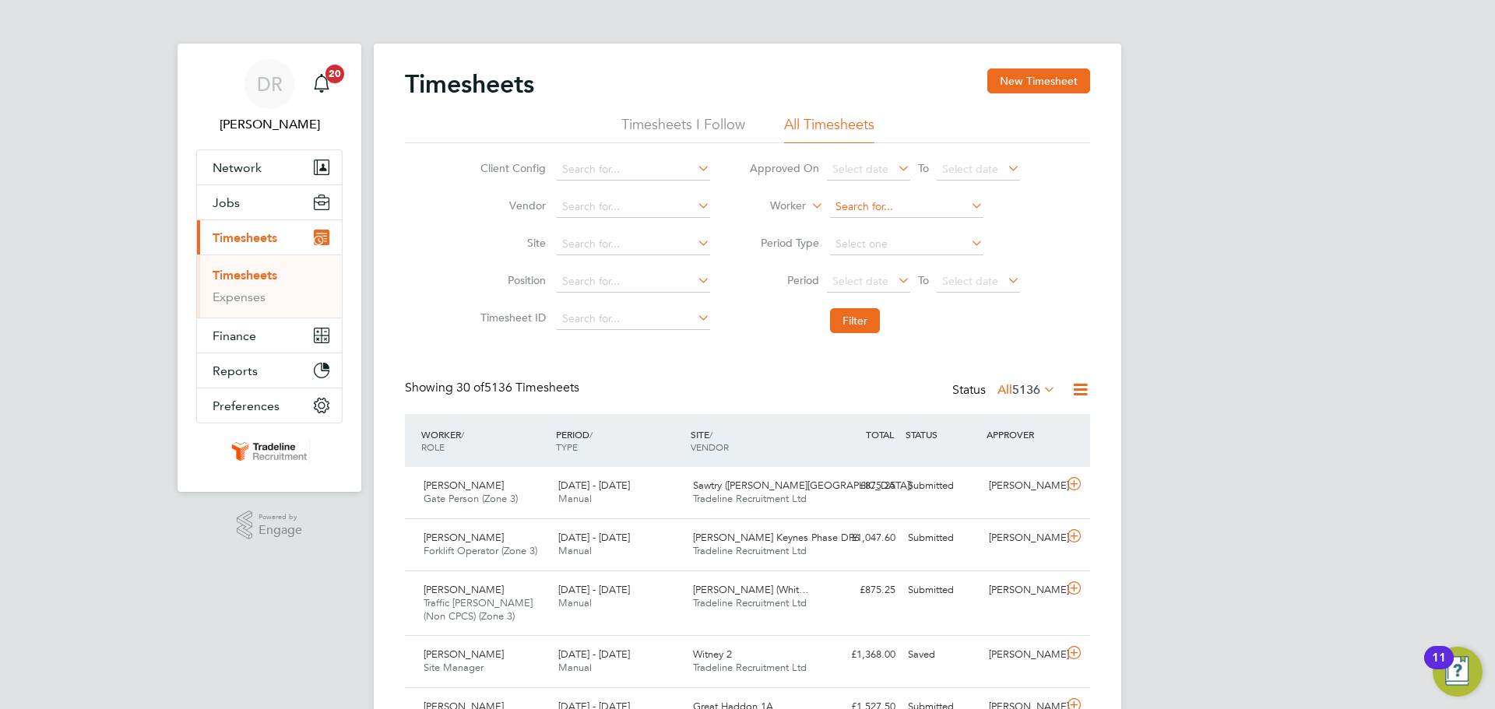
click at [904, 207] on input at bounding box center [906, 207] width 153 height 22
click at [890, 219] on li "Jeroen Geu t" at bounding box center [906, 228] width 155 height 21
type input "[PERSON_NAME]"
click at [853, 320] on button "Filter" at bounding box center [855, 320] width 50 height 25
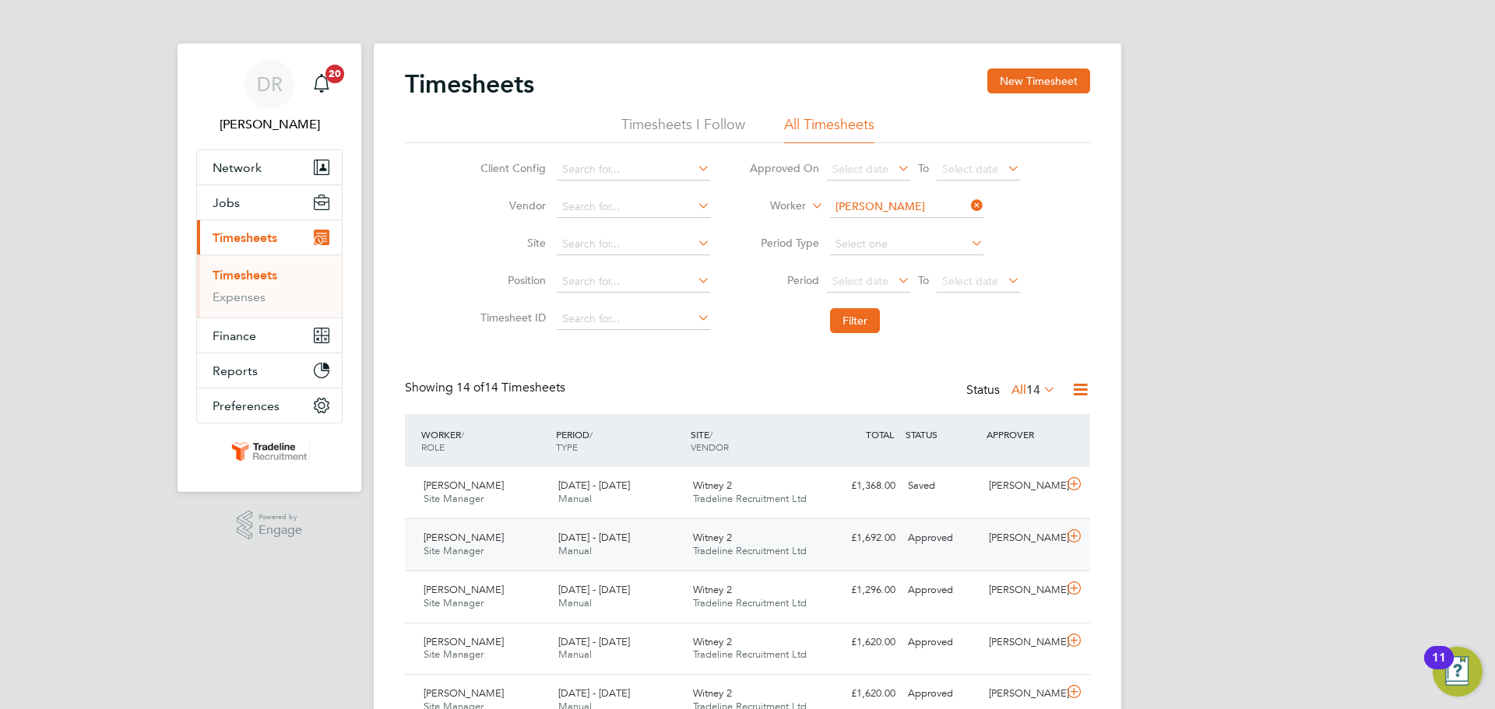
click at [1065, 533] on icon at bounding box center [1074, 536] width 19 height 12
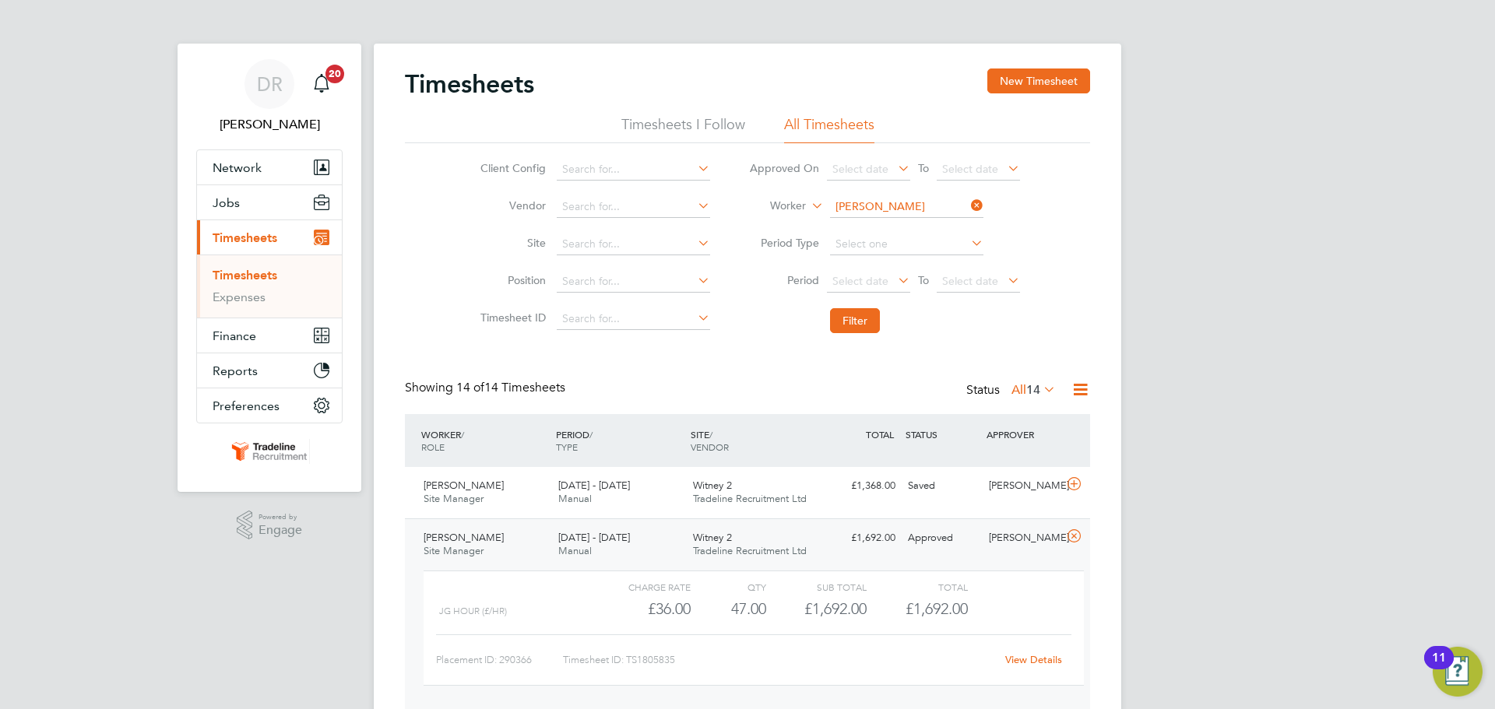
click at [1015, 659] on link "View Details" at bounding box center [1033, 659] width 57 height 13
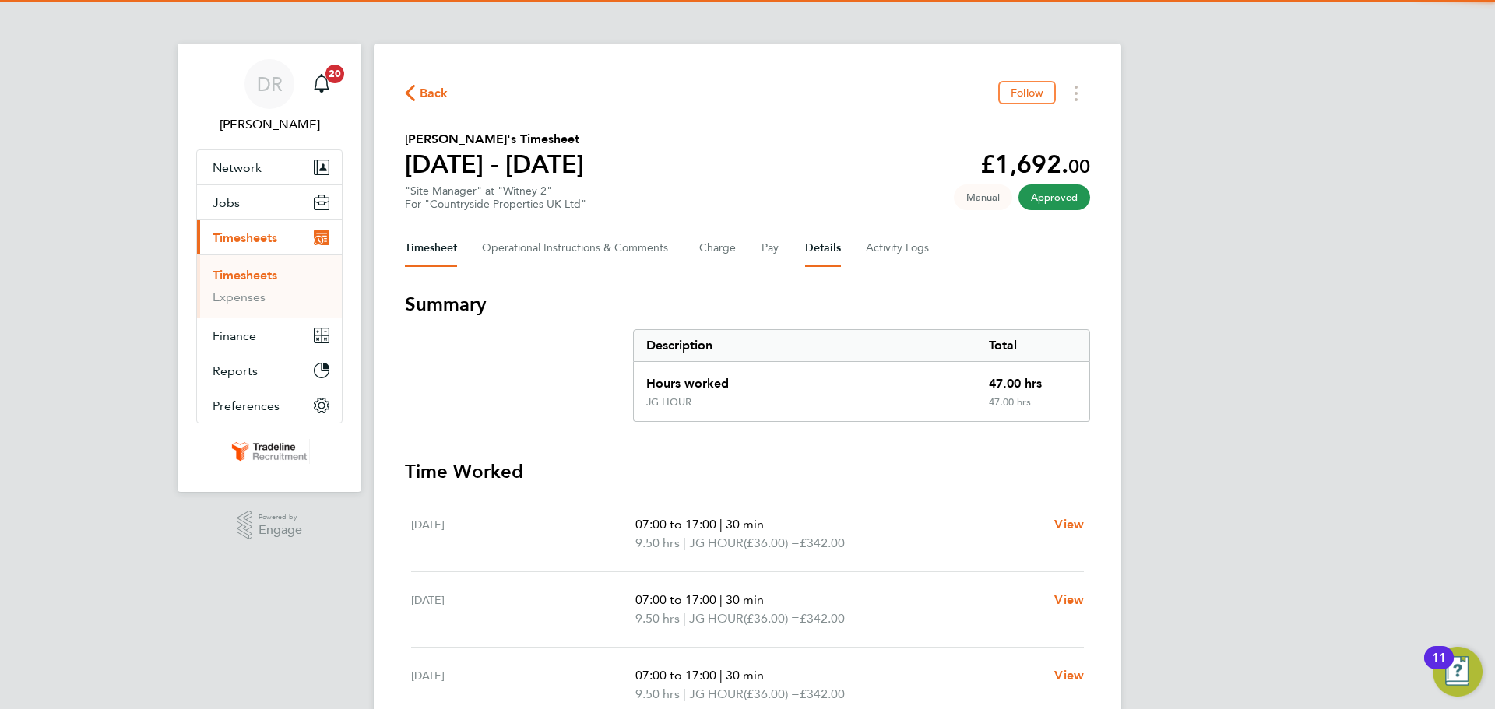
click at [837, 244] on button "Details" at bounding box center [823, 248] width 36 height 37
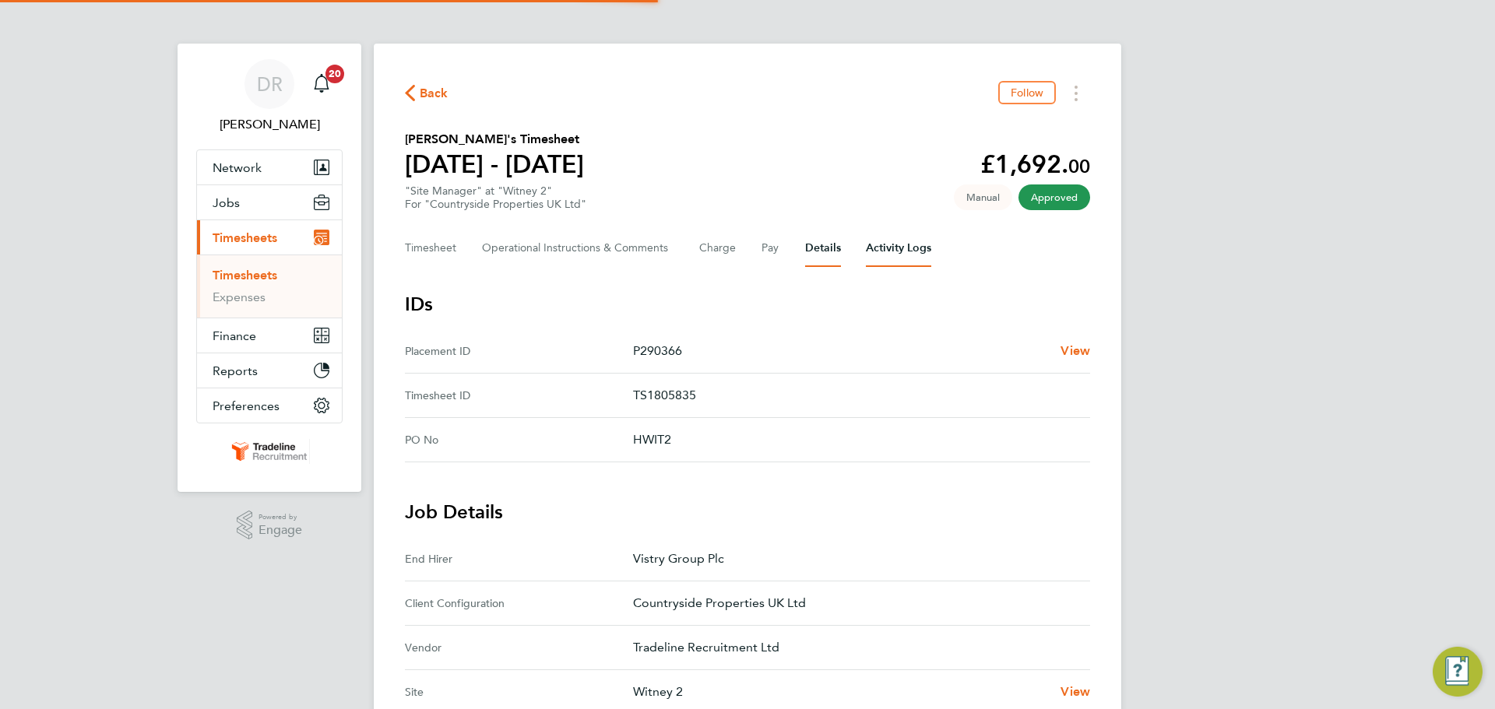
click at [890, 241] on Logs-tab "Activity Logs" at bounding box center [898, 248] width 65 height 37
